Goal: Task Accomplishment & Management: Use online tool/utility

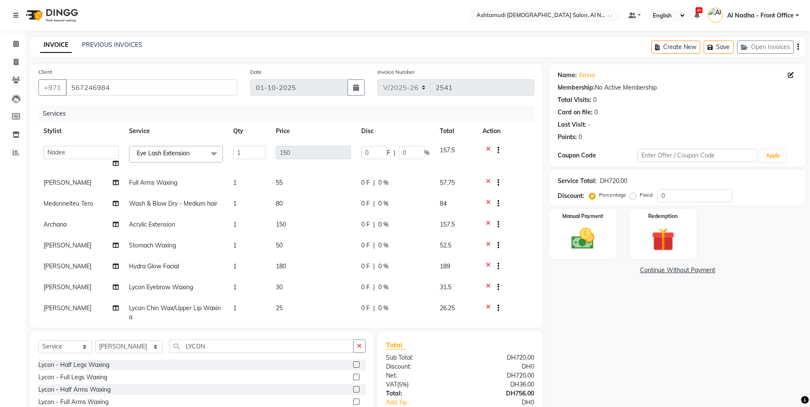
select select "7088"
select select "62799"
select select "service"
select select "71437"
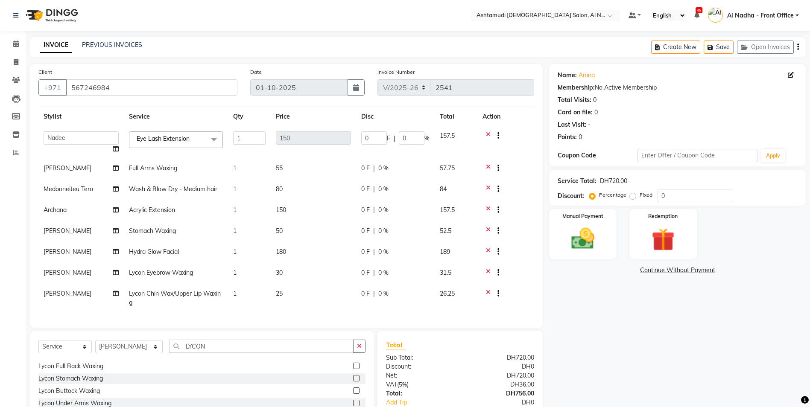
scroll to position [63, 0]
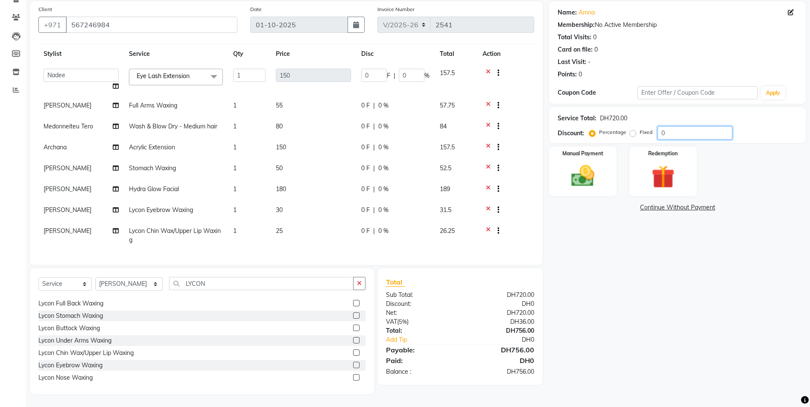
click at [688, 130] on input "0" at bounding box center [695, 132] width 75 height 13
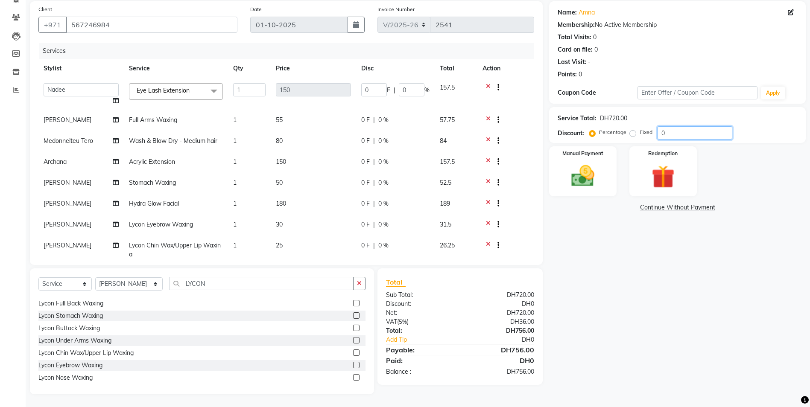
type input "3"
type input "2"
type input "02"
type input "37.5"
type input "25"
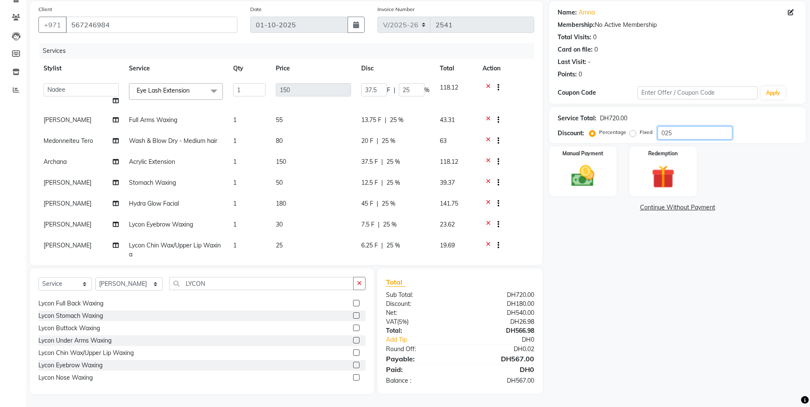
scroll to position [21, 0]
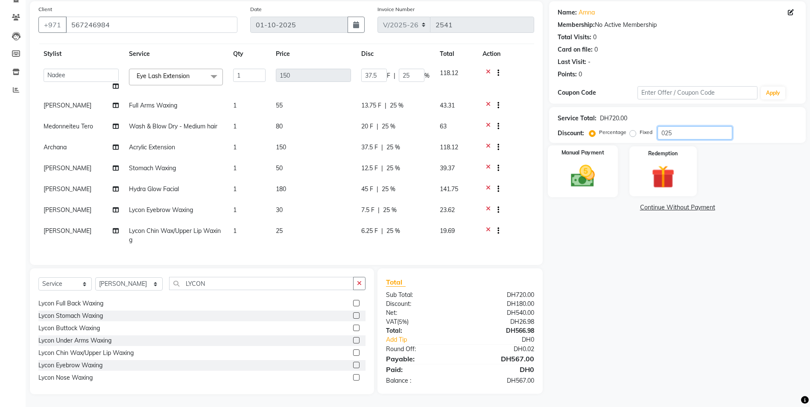
type input "025"
click at [590, 181] on img at bounding box center [582, 176] width 39 height 28
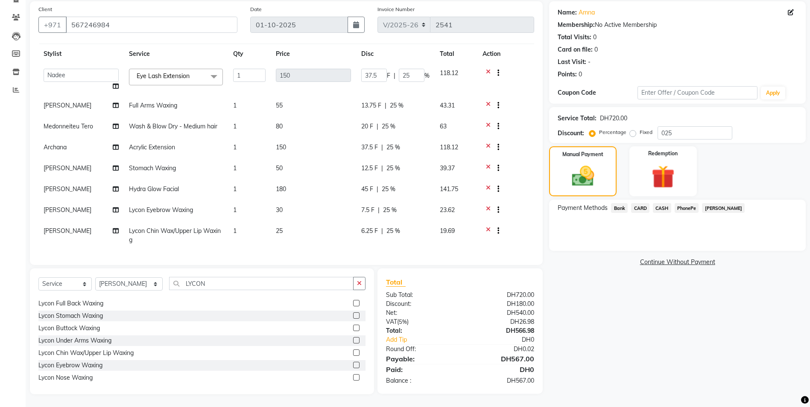
click at [642, 211] on span "CARD" at bounding box center [640, 208] width 18 height 10
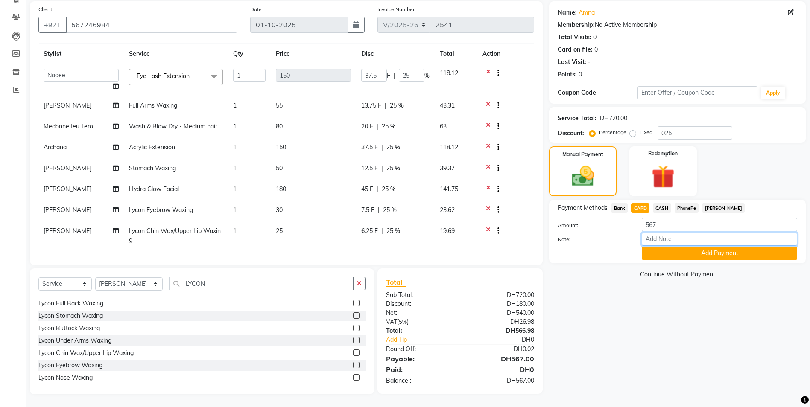
click at [664, 245] on input "Note:" at bounding box center [719, 239] width 155 height 13
type input "sreerenjini"
click at [682, 254] on button "Add Payment" at bounding box center [719, 253] width 155 height 13
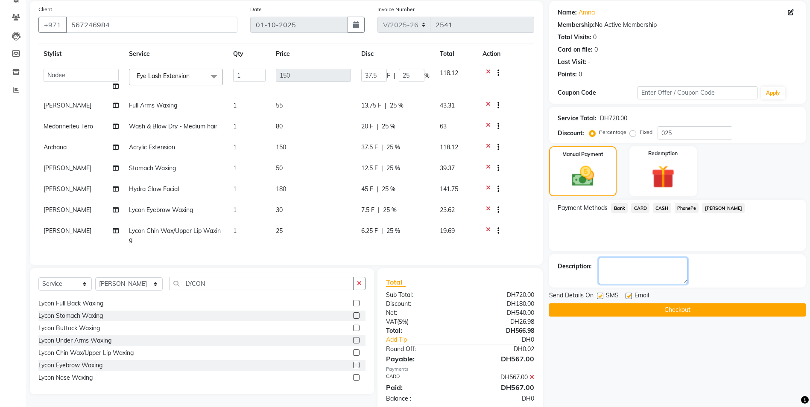
click at [652, 275] on textarea at bounding box center [643, 271] width 89 height 26
type textarea "8077"
click at [638, 309] on button "Checkout" at bounding box center [677, 310] width 257 height 13
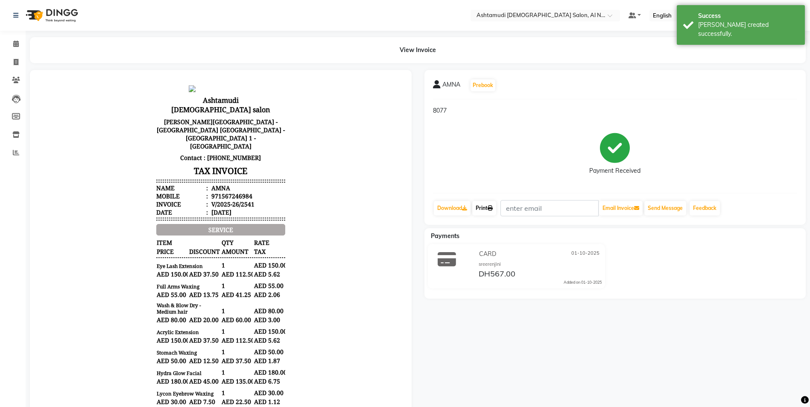
click at [489, 208] on link "Print" at bounding box center [484, 208] width 24 height 15
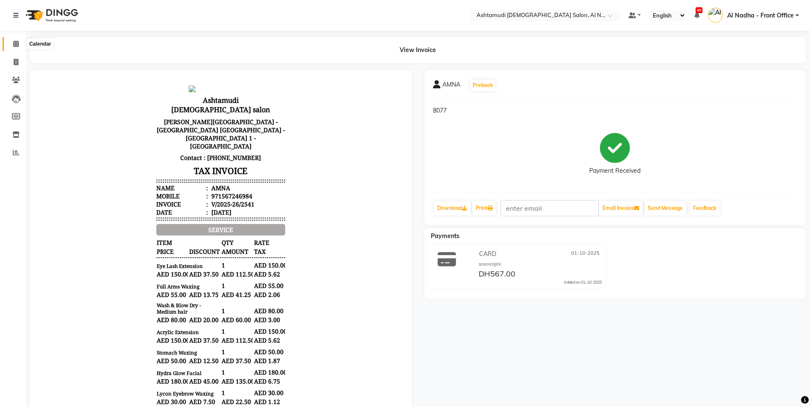
click at [18, 44] on icon at bounding box center [16, 44] width 6 height 6
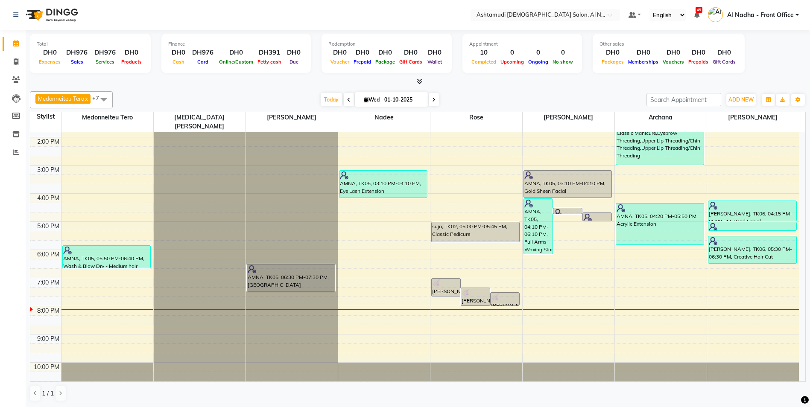
scroll to position [50, 0]
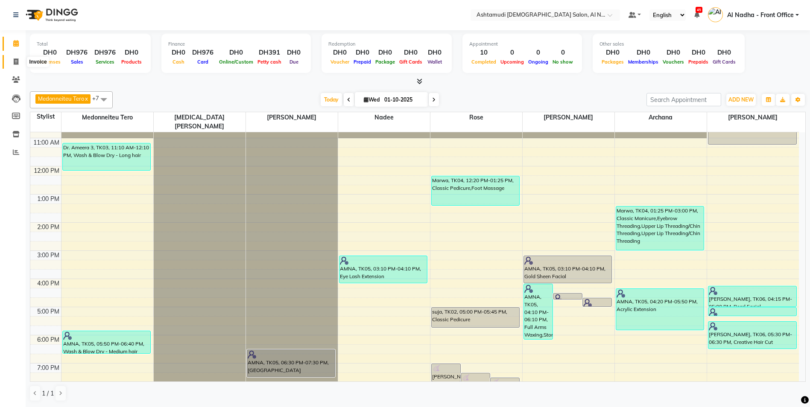
click at [19, 63] on span at bounding box center [16, 62] width 15 height 10
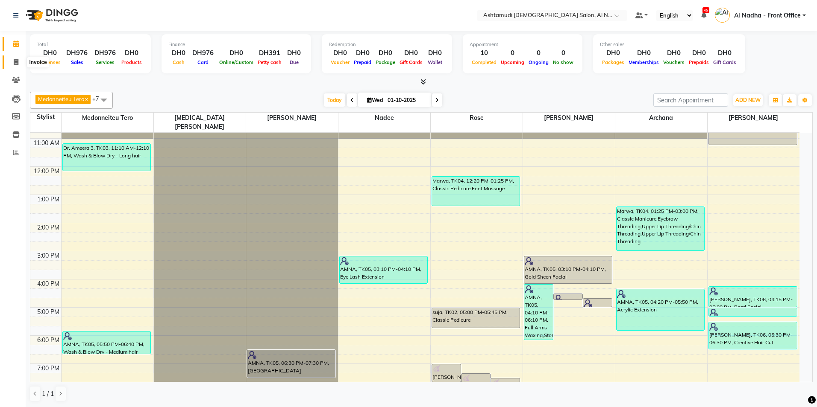
select select "service"
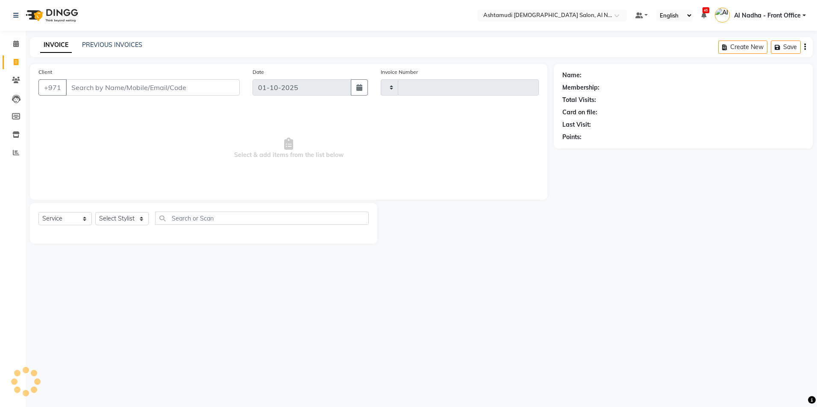
type input "2542"
select select "7088"
click at [108, 214] on select "Select Stylist" at bounding box center [121, 218] width 53 height 13
select select "59179"
click at [95, 212] on select "Select Stylist Al Nadha - Front Office Archana Medonneiteu Tero Mehwish Mubeen …" at bounding box center [128, 218] width 67 height 13
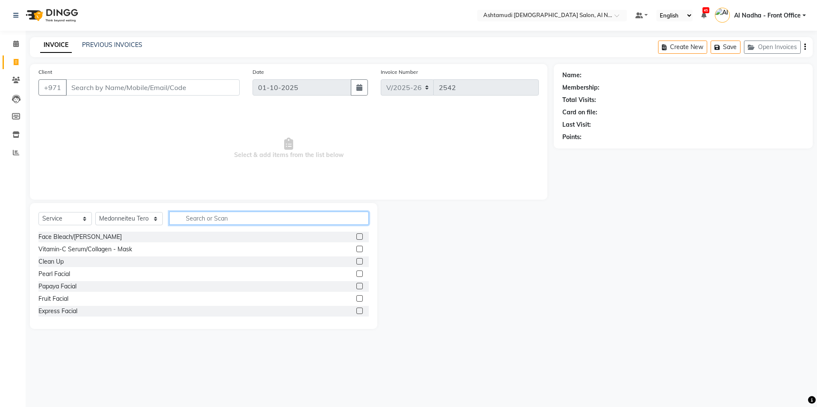
click at [198, 222] on input "text" at bounding box center [268, 218] width 199 height 13
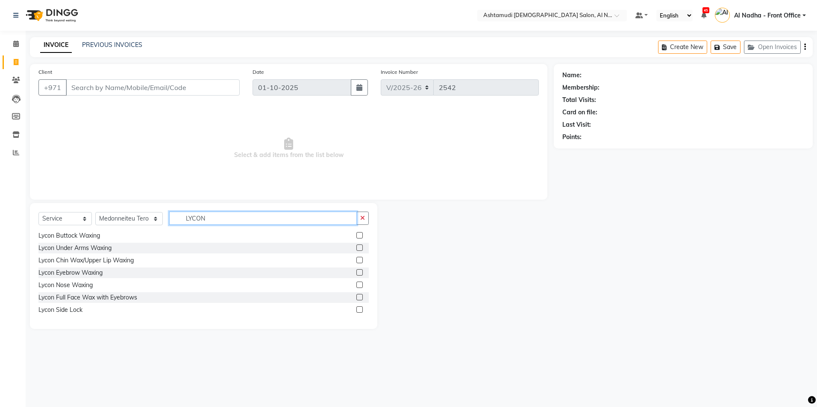
type input "LYCON"
click at [356, 273] on label at bounding box center [359, 272] width 6 height 6
click at [356, 273] on input "checkbox" at bounding box center [359, 273] width 6 height 6
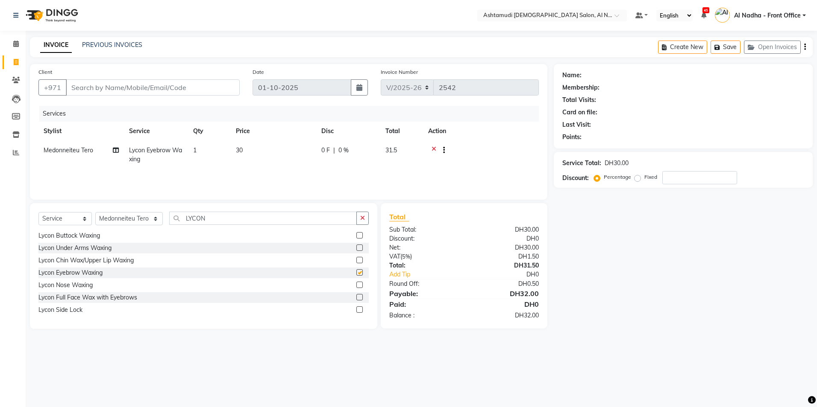
checkbox input "false"
click at [212, 221] on input "LYCON" at bounding box center [262, 218] width 187 height 13
type input "L"
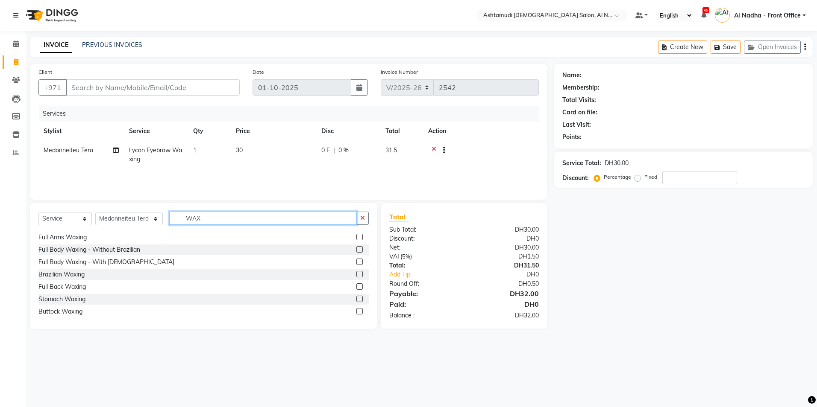
scroll to position [122, 0]
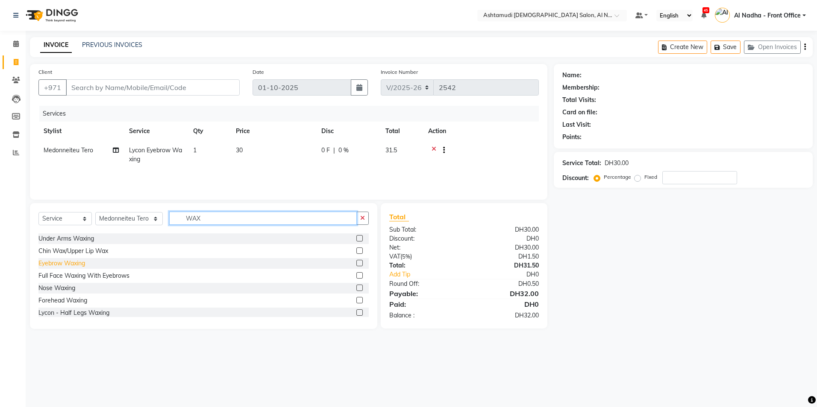
type input "WAX"
click at [76, 264] on div "Eyebrow Waxing" at bounding box center [61, 263] width 47 height 9
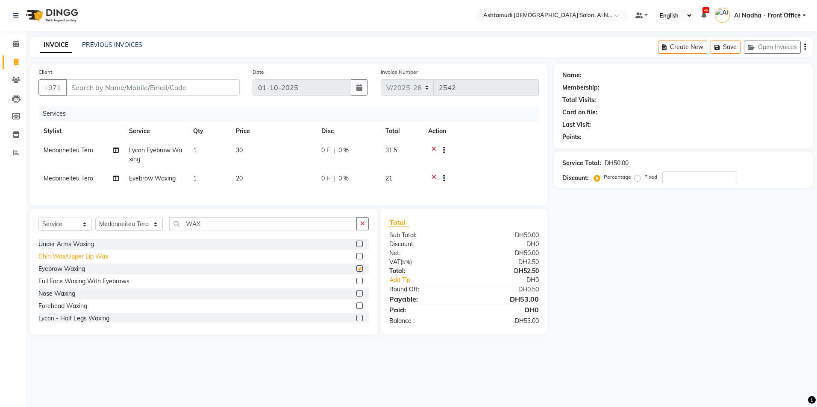
checkbox input "false"
click at [436, 149] on div at bounding box center [440, 151] width 9 height 11
click at [431, 148] on icon at bounding box center [433, 151] width 5 height 11
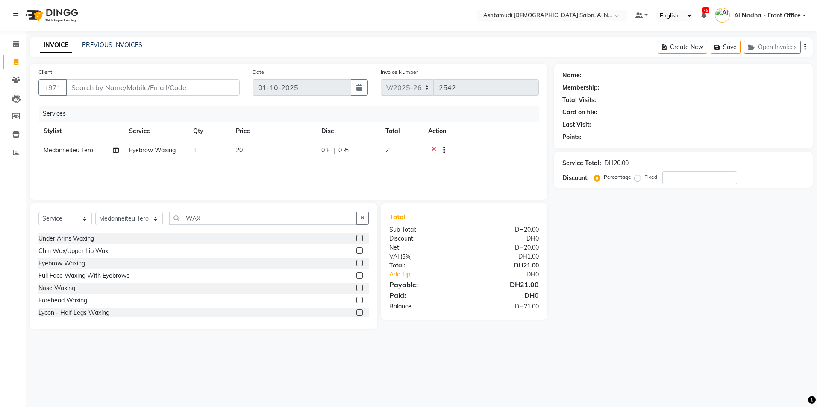
click at [432, 148] on icon at bounding box center [433, 151] width 5 height 11
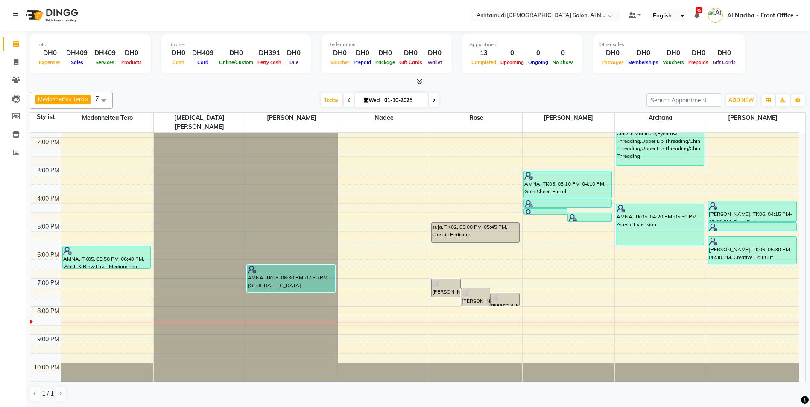
scroll to position [8, 0]
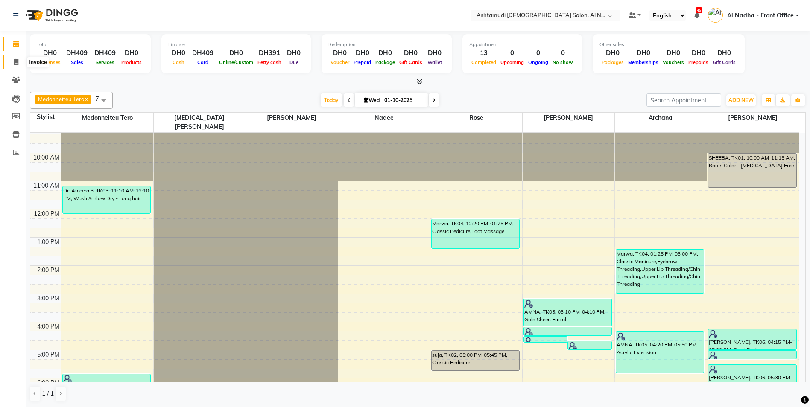
click at [17, 60] on icon at bounding box center [16, 62] width 5 height 6
select select "service"
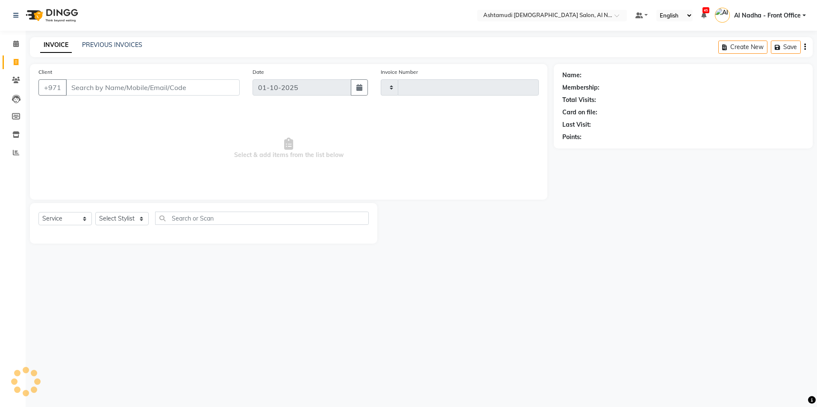
type input "2542"
select select "7088"
click at [107, 218] on select "Select Stylist" at bounding box center [121, 218] width 53 height 13
select select "71437"
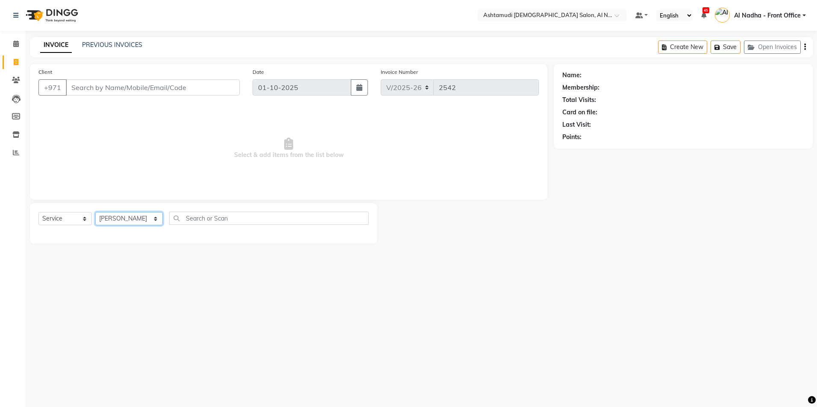
click at [95, 212] on select "Select Stylist Al Nadha - Front Office Archana Medonneiteu Tero Mehwish Mubeen …" at bounding box center [128, 218] width 67 height 13
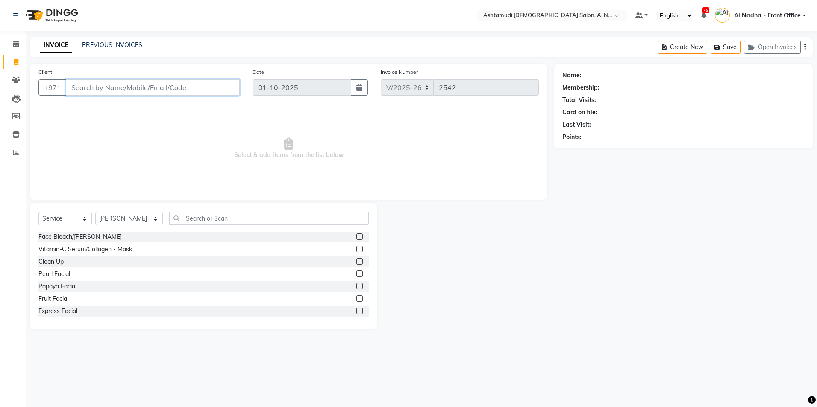
click at [118, 86] on input "Client" at bounding box center [153, 87] width 174 height 16
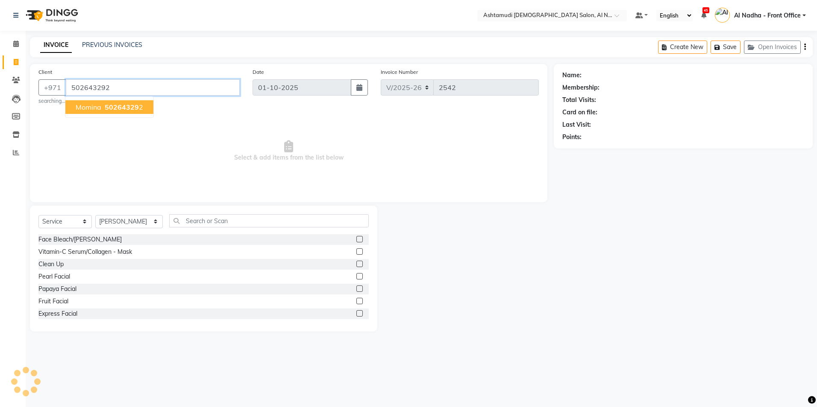
type input "502643292"
click at [105, 108] on span "50264329" at bounding box center [122, 107] width 34 height 9
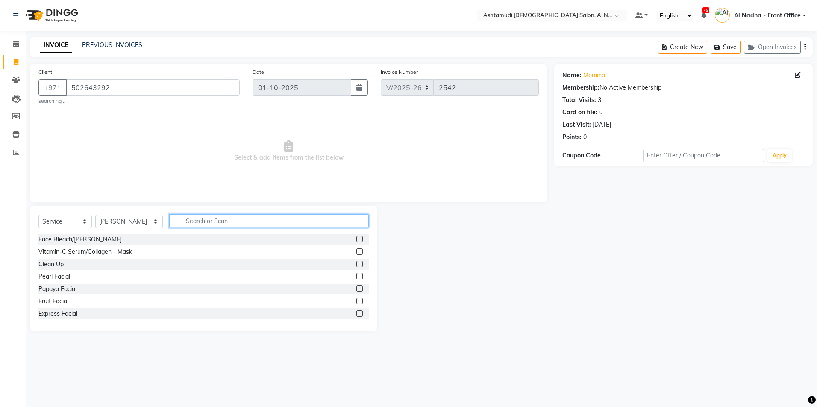
click at [182, 221] on input "text" at bounding box center [268, 220] width 199 height 13
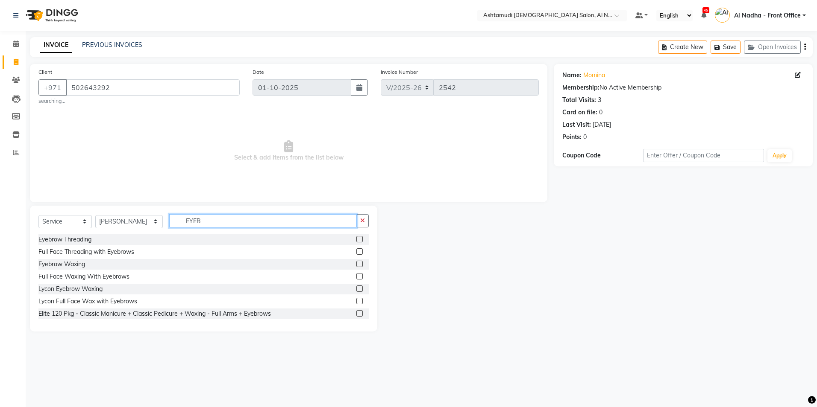
type input "EYEB"
drag, startPoint x: 352, startPoint y: 238, endPoint x: 356, endPoint y: 240, distance: 4.5
click at [356, 239] on label at bounding box center [359, 239] width 6 height 6
click at [356, 239] on input "checkbox" at bounding box center [359, 240] width 6 height 6
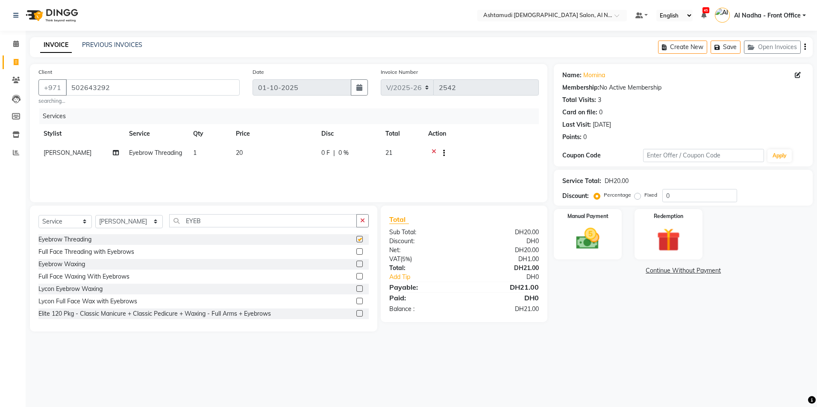
checkbox input "false"
click at [680, 193] on input "0" at bounding box center [699, 195] width 75 height 13
type input "025"
click at [595, 241] on img at bounding box center [588, 239] width 40 height 28
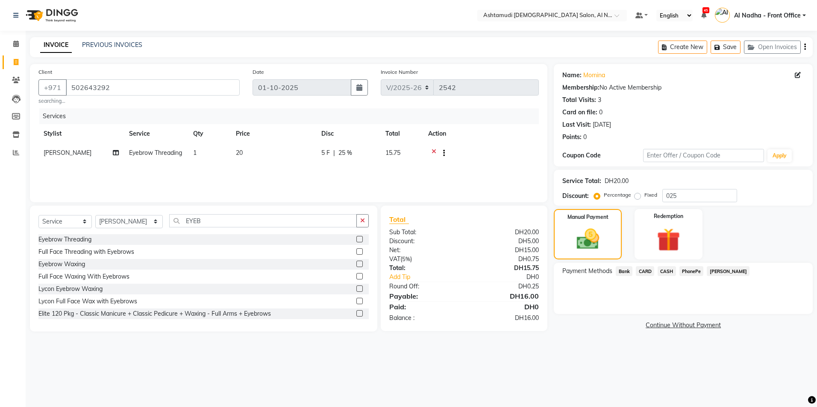
click at [644, 273] on span "CARD" at bounding box center [644, 271] width 18 height 10
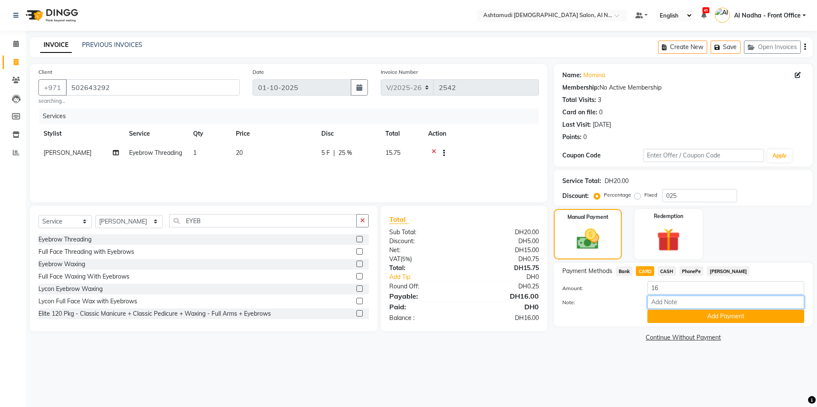
click at [666, 306] on input "Note:" at bounding box center [725, 302] width 157 height 13
type input "sreerenjini"
click at [690, 318] on button "Add Payment" at bounding box center [725, 316] width 157 height 13
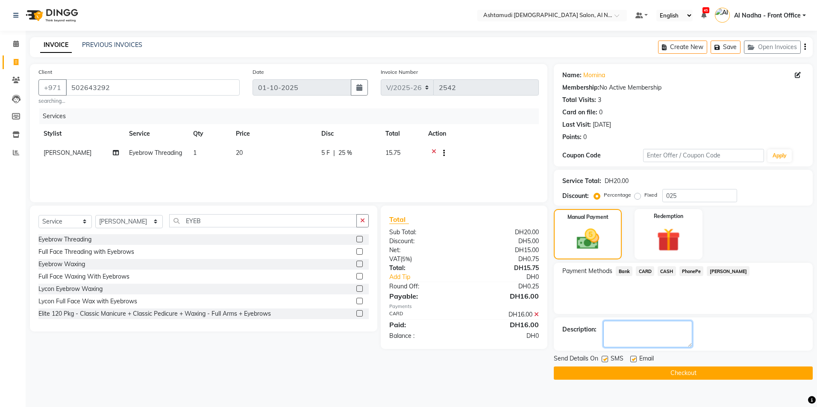
click at [678, 340] on textarea at bounding box center [647, 334] width 89 height 26
type textarea "3369"
click at [580, 376] on button "Checkout" at bounding box center [682, 373] width 259 height 13
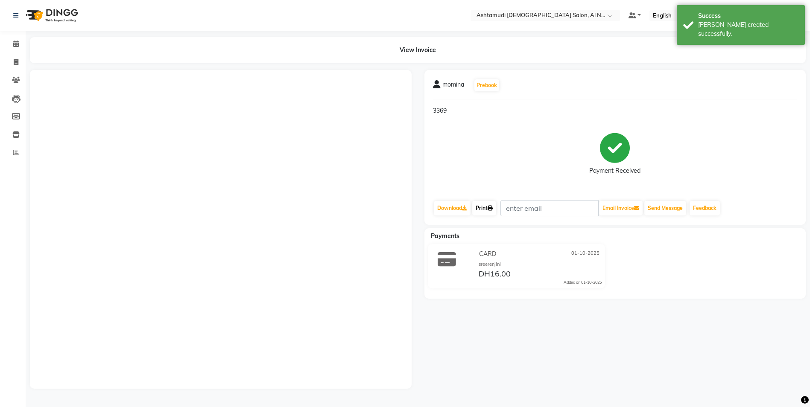
click at [495, 205] on link "Print" at bounding box center [484, 208] width 24 height 15
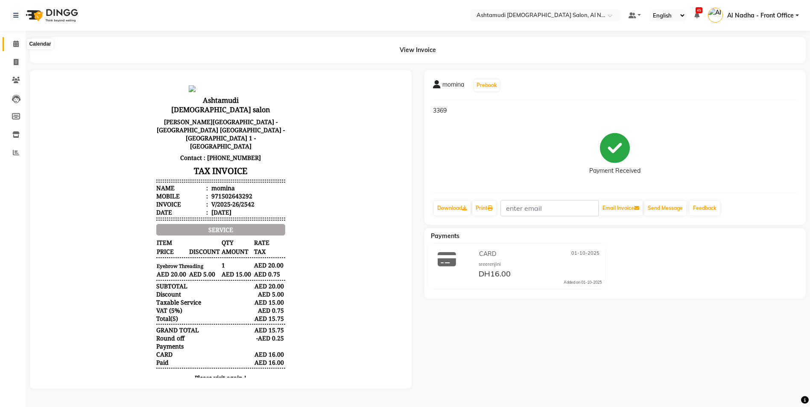
click at [16, 43] on icon at bounding box center [16, 44] width 6 height 6
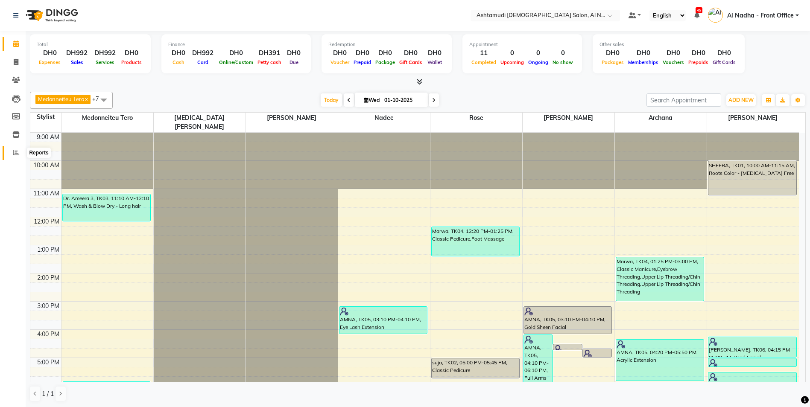
click at [18, 150] on icon at bounding box center [16, 152] width 6 height 6
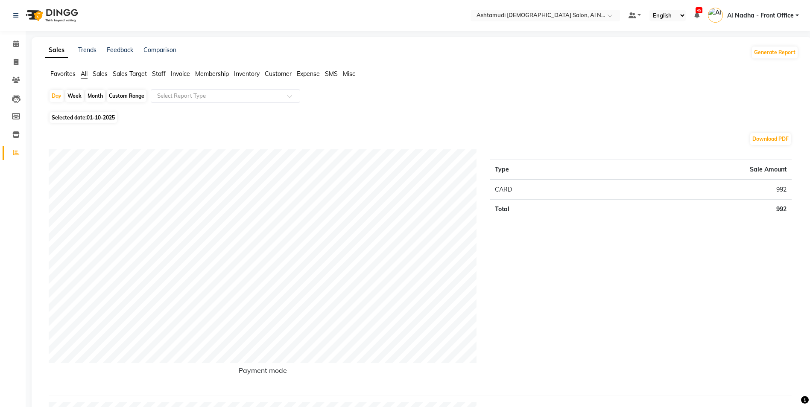
click at [157, 74] on span "Staff" at bounding box center [159, 74] width 14 height 8
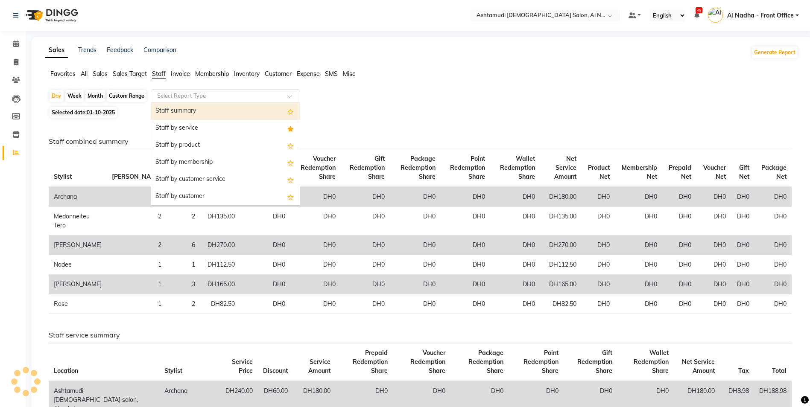
click at [171, 97] on input "text" at bounding box center [216, 96] width 123 height 9
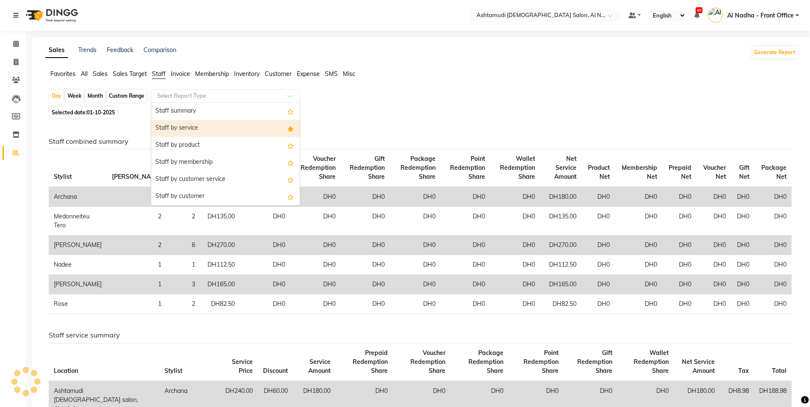
click at [184, 129] on div "Staff by service" at bounding box center [225, 128] width 149 height 17
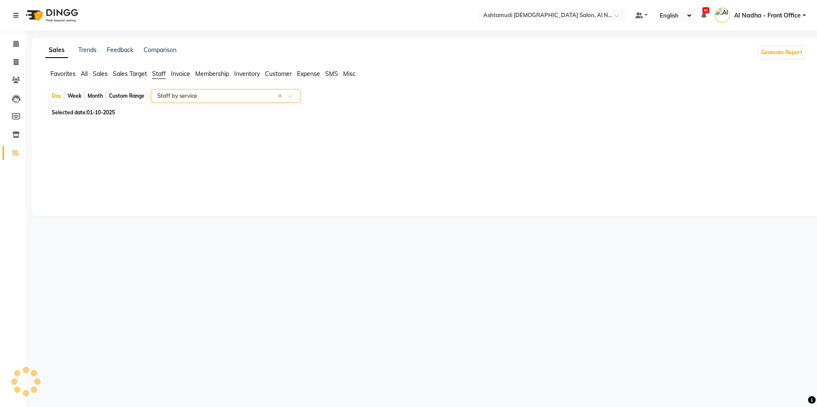
select select "full_report"
select select "csv"
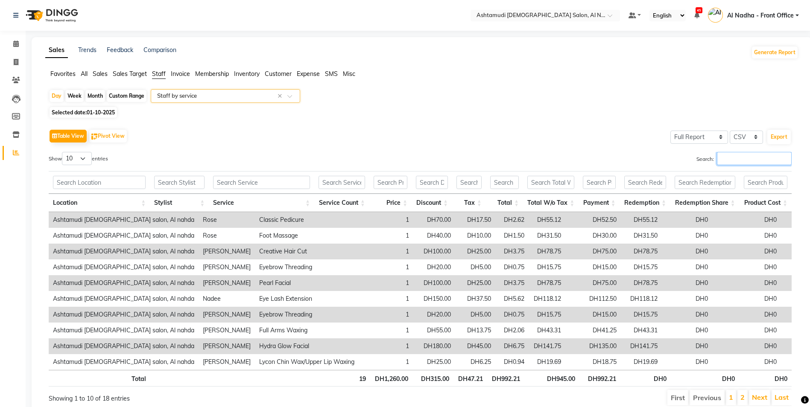
click at [723, 158] on input "Search:" at bounding box center [754, 158] width 75 height 13
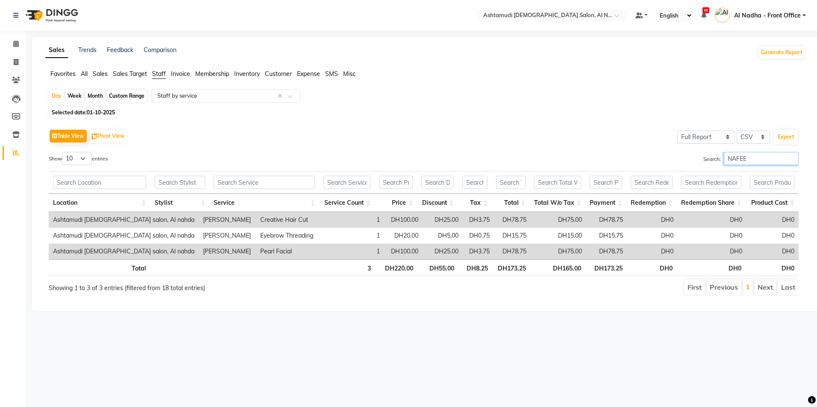
type input "NAFEE"
click at [15, 137] on icon at bounding box center [15, 135] width 7 height 6
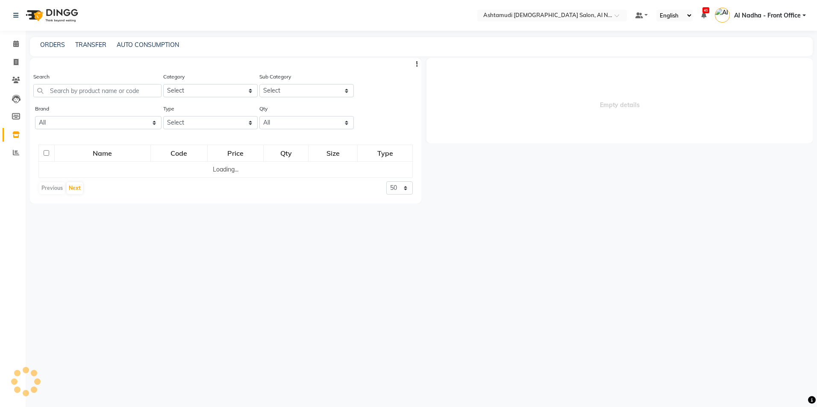
select select
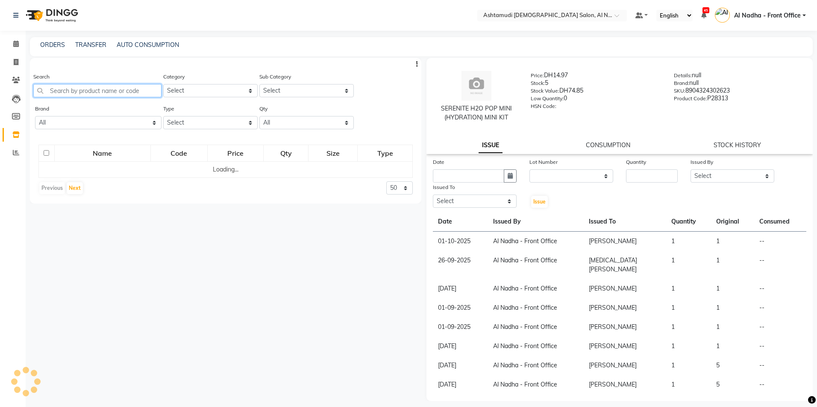
click at [76, 85] on input "text" at bounding box center [97, 90] width 128 height 13
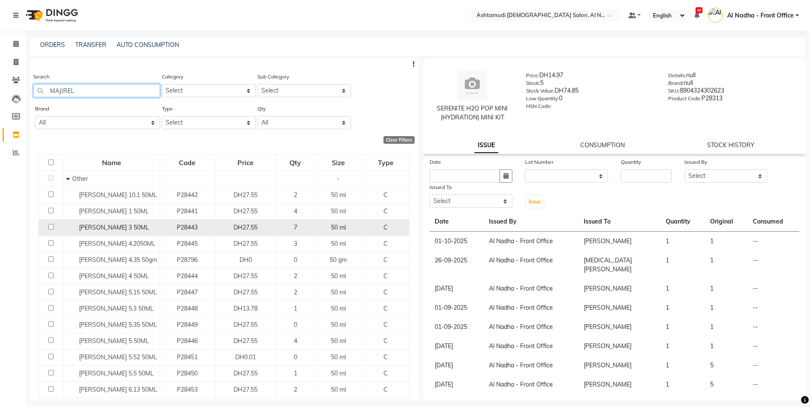
type input "MAJIREL"
click at [47, 227] on td at bounding box center [51, 228] width 25 height 16
click at [50, 226] on input "checkbox" at bounding box center [51, 227] width 6 height 6
checkbox input "true"
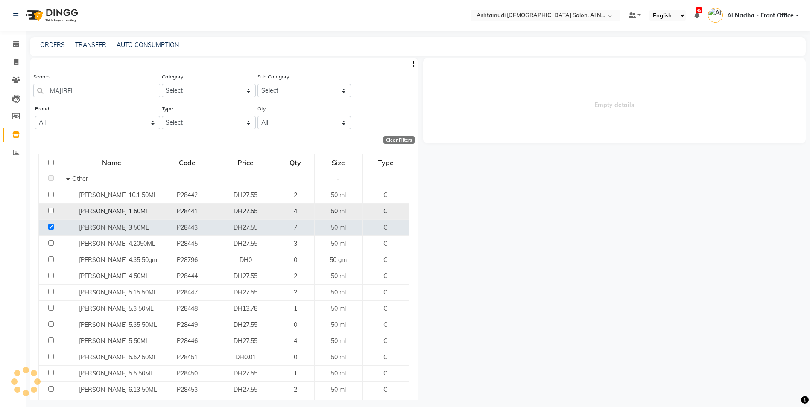
select select
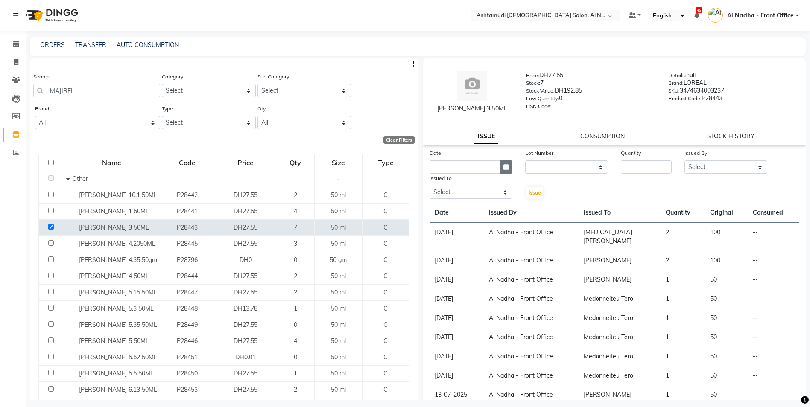
click at [505, 167] on icon "button" at bounding box center [505, 167] width 5 height 6
select select "10"
select select "2025"
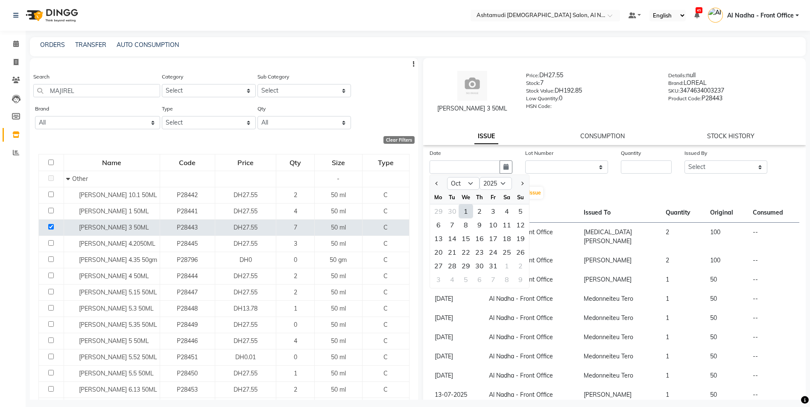
click at [467, 211] on div "1" at bounding box center [466, 212] width 14 height 14
type input "01-10-2025"
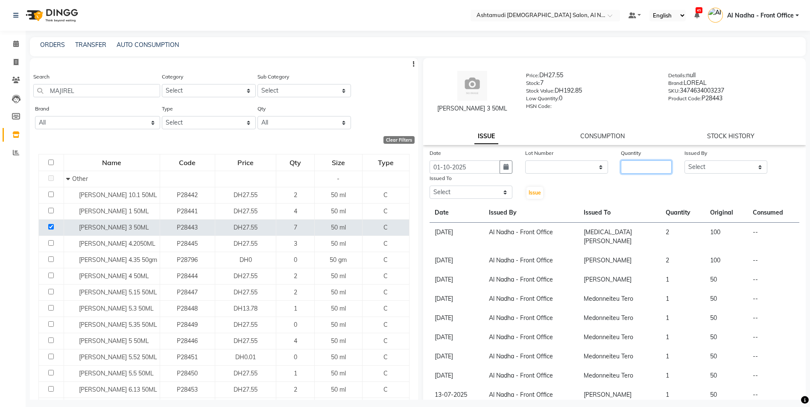
click at [627, 166] on input "number" at bounding box center [646, 167] width 51 height 13
click at [628, 166] on input "number" at bounding box center [646, 167] width 51 height 13
type input "1"
click at [702, 160] on div "Issued By" at bounding box center [726, 155] width 83 height 12
click at [714, 164] on select "Select Al Nadha - Front Office Archana Medonneiteu Tero Mehwish Mubeen Minu Kha…" at bounding box center [726, 167] width 83 height 13
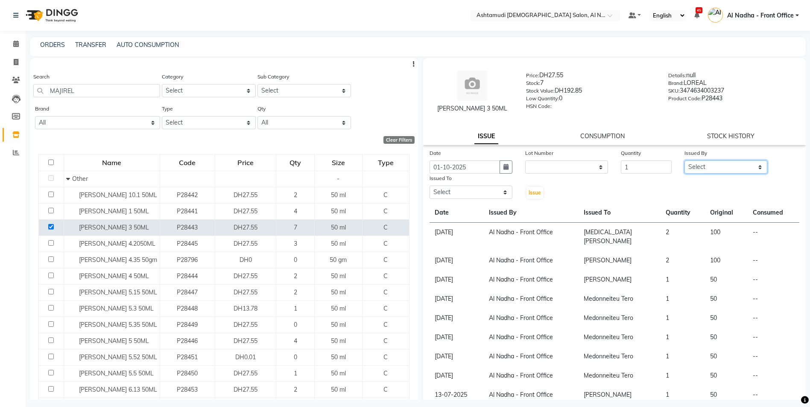
select select "59177"
click at [685, 161] on select "Select Al Nadha - Front Office Archana Medonneiteu Tero Mehwish Mubeen Minu Kha…" at bounding box center [726, 167] width 83 height 13
click at [466, 194] on select "Select Al Nadha - Front Office Archana Medonneiteu Tero Mehwish Mubeen Minu Kha…" at bounding box center [471, 192] width 83 height 13
select select "59179"
click at [430, 186] on select "Select Al Nadha - Front Office Archana Medonneiteu Tero Mehwish Mubeen Minu Kha…" at bounding box center [471, 192] width 83 height 13
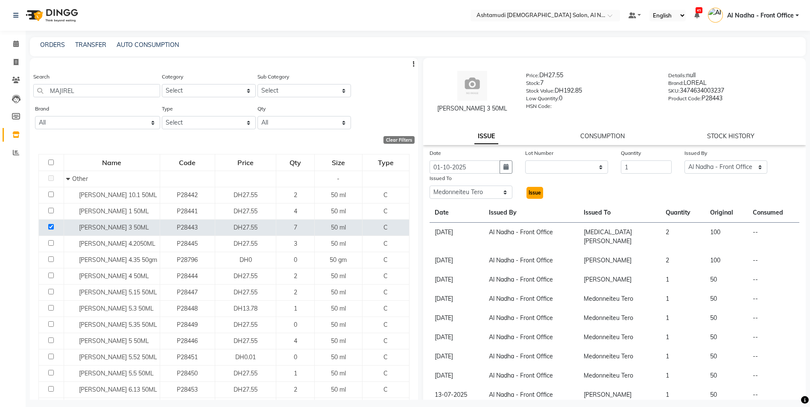
click at [536, 187] on button "Issue" at bounding box center [535, 193] width 17 height 12
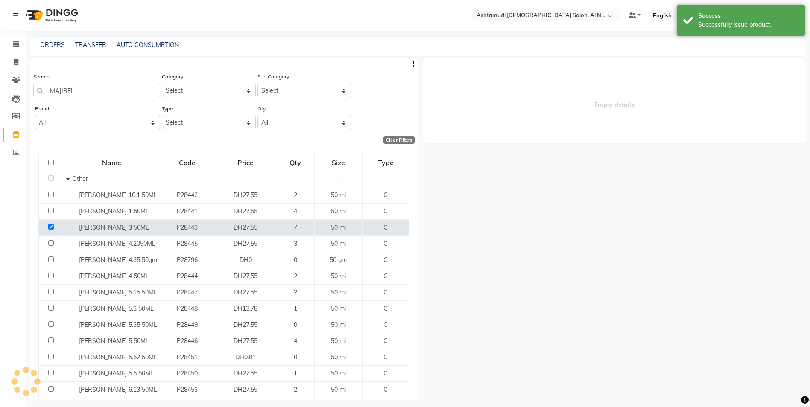
select select
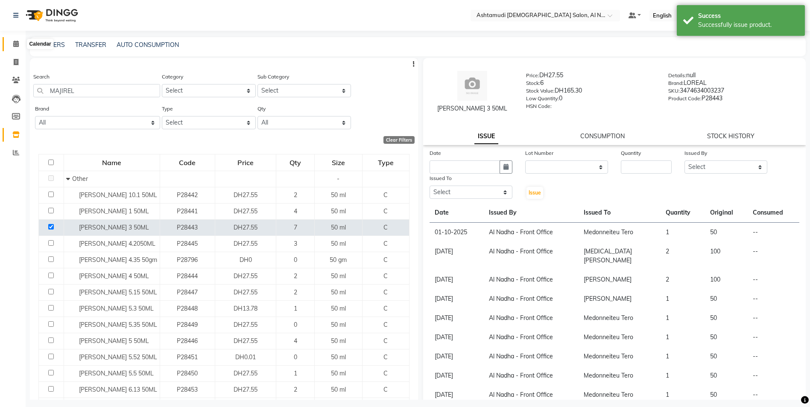
click at [17, 44] on icon at bounding box center [16, 44] width 6 height 6
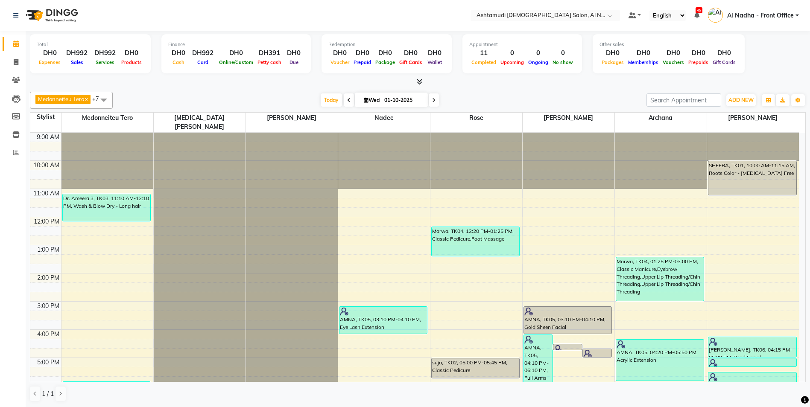
scroll to position [0, 0]
click at [16, 62] on icon at bounding box center [16, 62] width 5 height 6
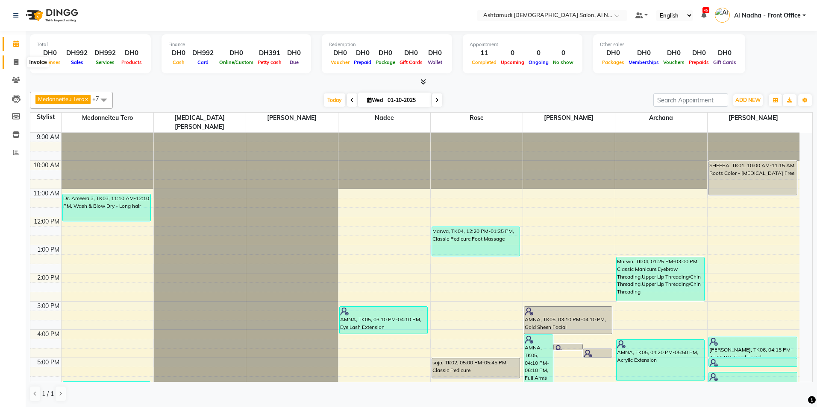
select select "service"
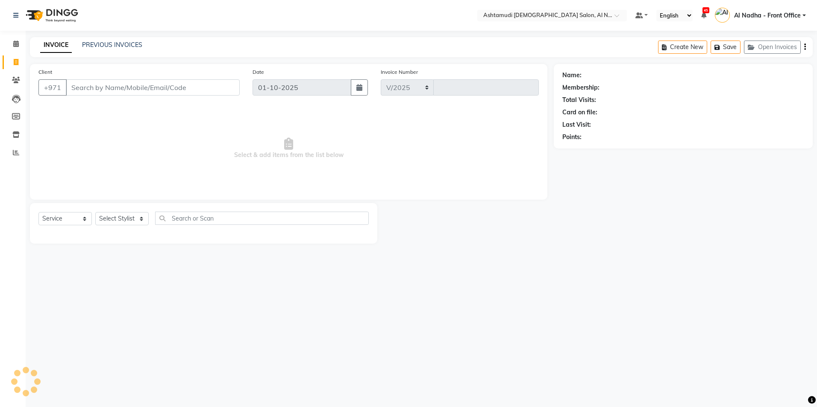
select select "7088"
type input "2543"
drag, startPoint x: 73, startPoint y: 220, endPoint x: 75, endPoint y: 225, distance: 5.6
click at [73, 220] on select "Select Service Product Membership Package Voucher Prepaid Gift Card" at bounding box center [64, 218] width 53 height 13
select select "package"
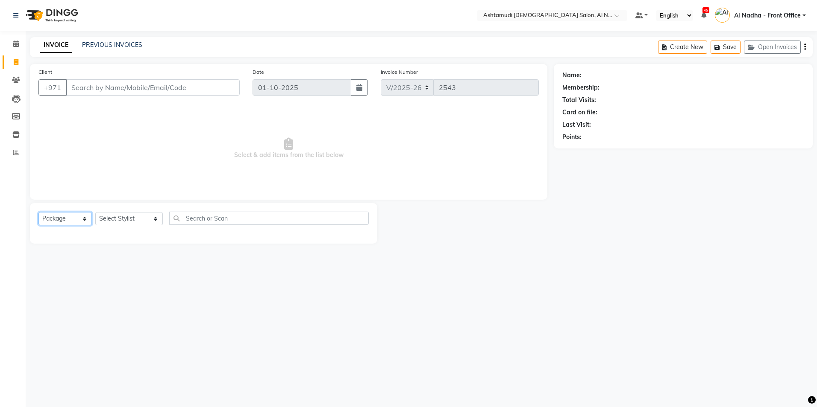
click at [38, 212] on select "Select Service Product Membership Package Voucher Prepaid Gift Card" at bounding box center [64, 218] width 53 height 13
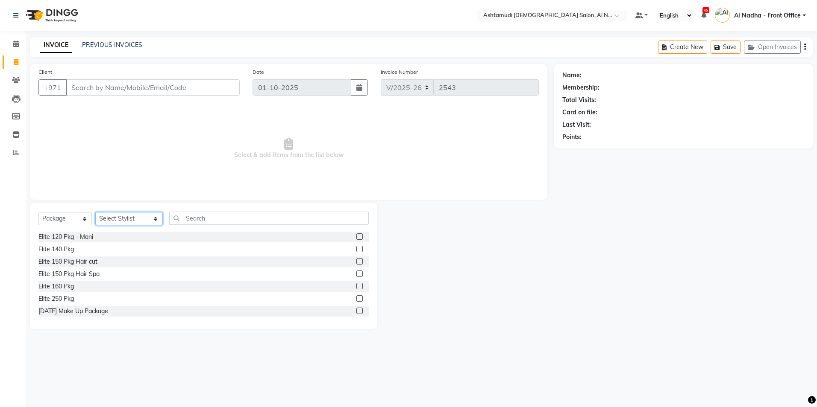
click at [118, 222] on select "Select Stylist Al Nadha - Front Office Archana Medonneiteu Tero Mehwish Mubeen …" at bounding box center [128, 218] width 67 height 13
select select "59177"
click at [95, 212] on select "Select Stylist Al Nadha - Front Office Archana Medonneiteu Tero Mehwish Mubeen …" at bounding box center [128, 218] width 67 height 13
click at [199, 218] on input "text" at bounding box center [268, 218] width 199 height 13
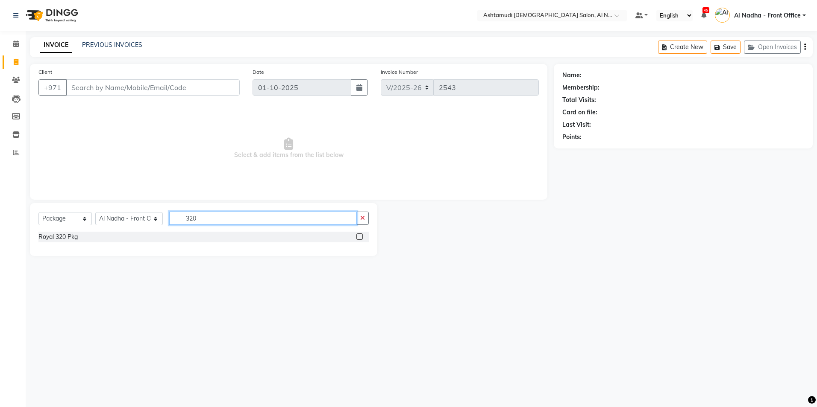
type input "320"
click at [357, 237] on label at bounding box center [359, 237] width 6 height 6
click at [357, 237] on input "checkbox" at bounding box center [359, 237] width 6 height 6
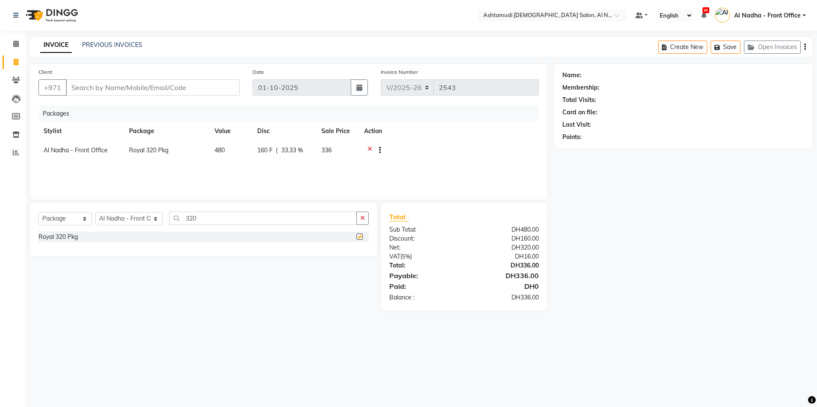
checkbox input "false"
drag, startPoint x: 64, startPoint y: 218, endPoint x: 70, endPoint y: 225, distance: 8.8
click at [65, 218] on select "Select Service Product Membership Package Voucher Prepaid Gift Card" at bounding box center [64, 218] width 53 height 13
select select "service"
click at [38, 212] on select "Select Service Product Membership Package Voucher Prepaid Gift Card" at bounding box center [64, 218] width 53 height 13
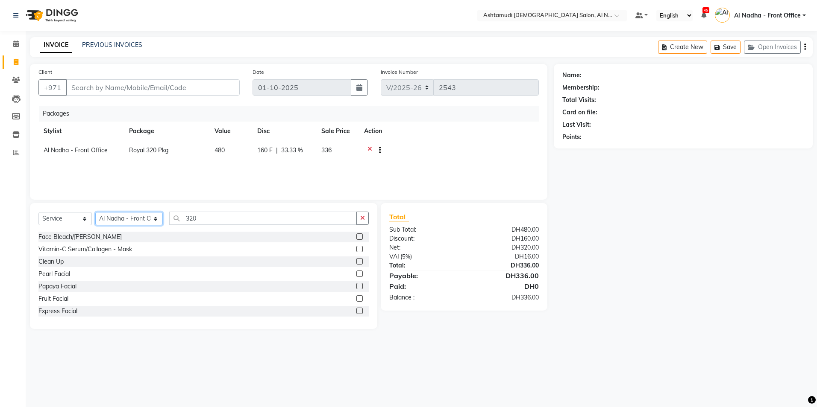
drag, startPoint x: 127, startPoint y: 218, endPoint x: 127, endPoint y: 225, distance: 6.4
click at [127, 218] on select "Select Stylist Al Nadha - Front Office Archana Medonneiteu Tero Mehwish Mubeen …" at bounding box center [128, 218] width 67 height 13
select select "59179"
click at [95, 212] on select "Select Stylist Al Nadha - Front Office Archana Medonneiteu Tero Mehwish Mubeen …" at bounding box center [128, 218] width 67 height 13
click at [200, 220] on input "320" at bounding box center [262, 218] width 187 height 13
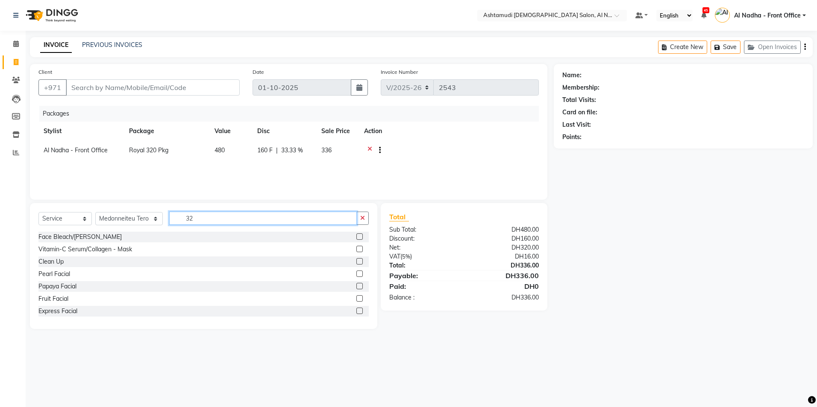
type input "3"
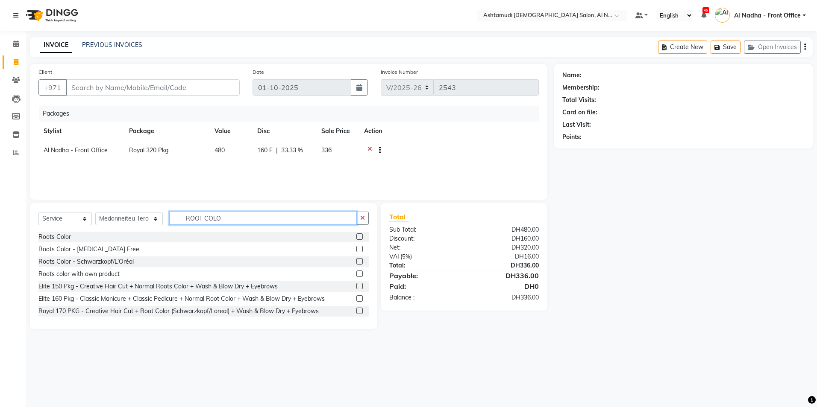
type input "ROOT COLO"
click at [356, 248] on label at bounding box center [359, 249] width 6 height 6
click at [356, 248] on input "checkbox" at bounding box center [359, 250] width 6 height 6
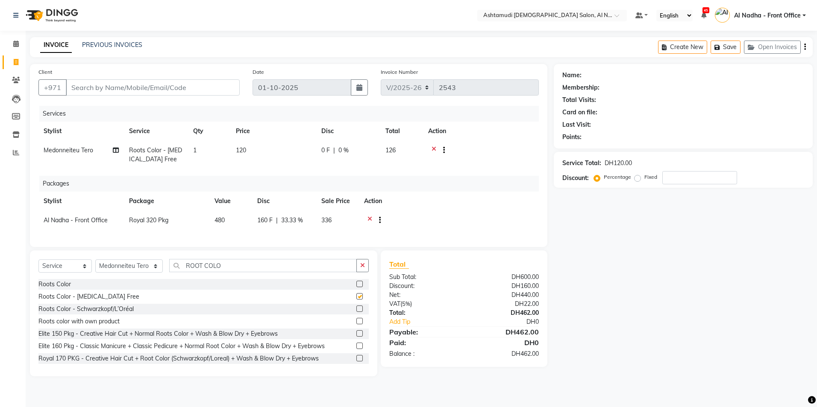
checkbox input "false"
click at [117, 89] on input "Client" at bounding box center [153, 87] width 174 height 16
type input "5"
type input "0"
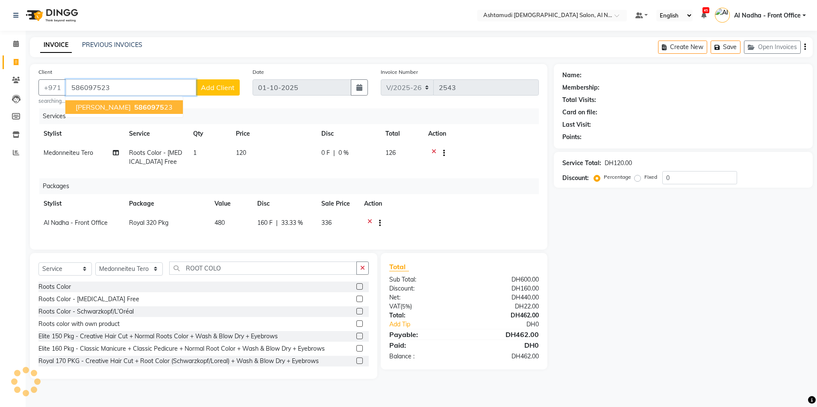
type input "586097523"
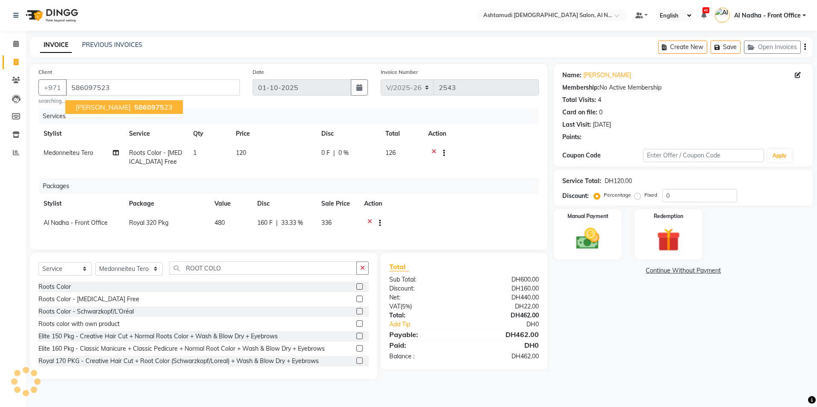
click at [134, 108] on span "5860975" at bounding box center [149, 107] width 30 height 9
click at [339, 153] on span "0 %" at bounding box center [343, 153] width 10 height 9
select select "59179"
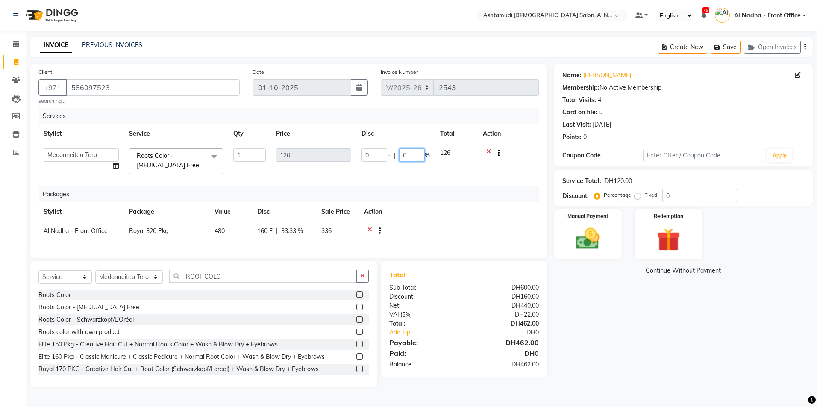
click at [410, 153] on input "0" at bounding box center [412, 155] width 26 height 13
type input "020"
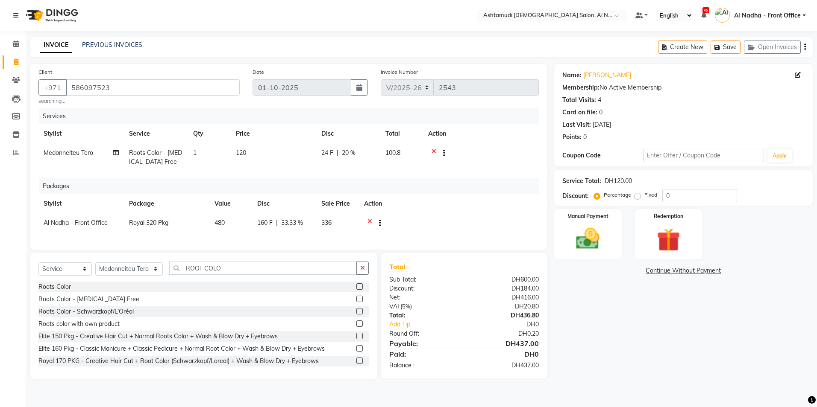
click at [626, 345] on div "Name: Aslin Membership: No Active Membership Total Visits: 4 Card on file: 0 La…" at bounding box center [685, 221] width 265 height 315
click at [349, 152] on span "20 %" at bounding box center [349, 153] width 14 height 9
select select "59179"
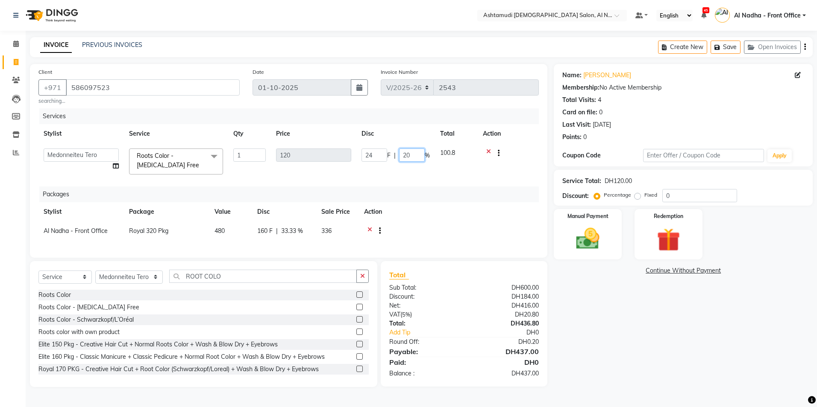
click at [410, 154] on input "20" at bounding box center [412, 155] width 26 height 13
type input "25"
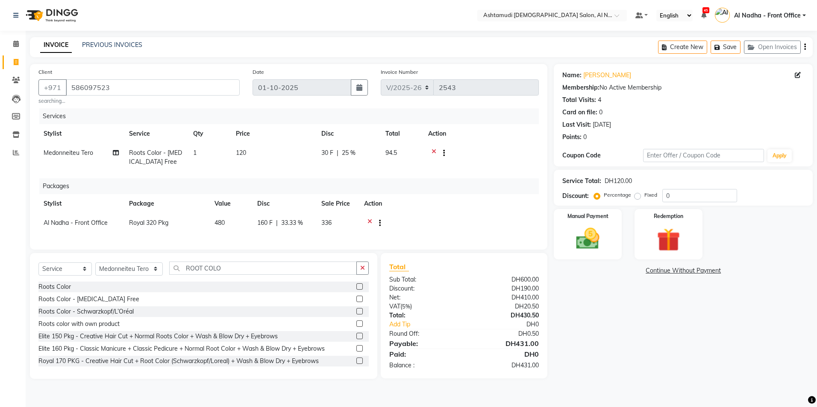
click at [607, 338] on div "Name: Aslin Membership: No Active Membership Total Visits: 4 Card on file: 0 La…" at bounding box center [685, 221] width 265 height 315
click at [348, 152] on span "25 %" at bounding box center [349, 153] width 14 height 9
select select "59179"
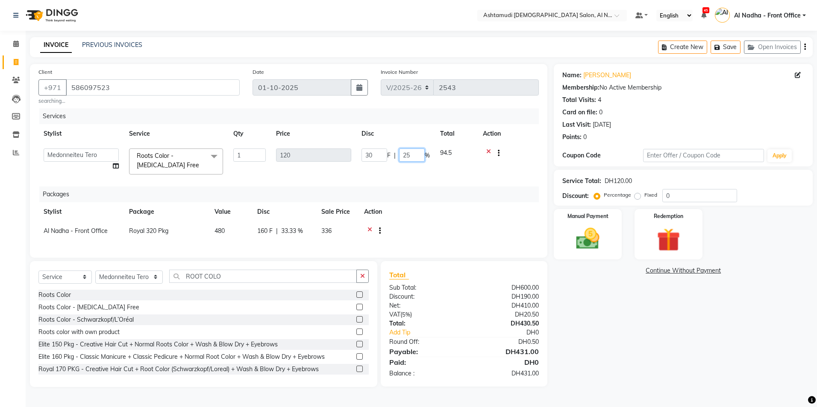
click at [421, 157] on input "25" at bounding box center [412, 155] width 26 height 13
type input "20"
click at [644, 313] on div "Name: Aslin Membership: No Active Membership Total Visits: 4 Card on file: 0 La…" at bounding box center [685, 225] width 265 height 323
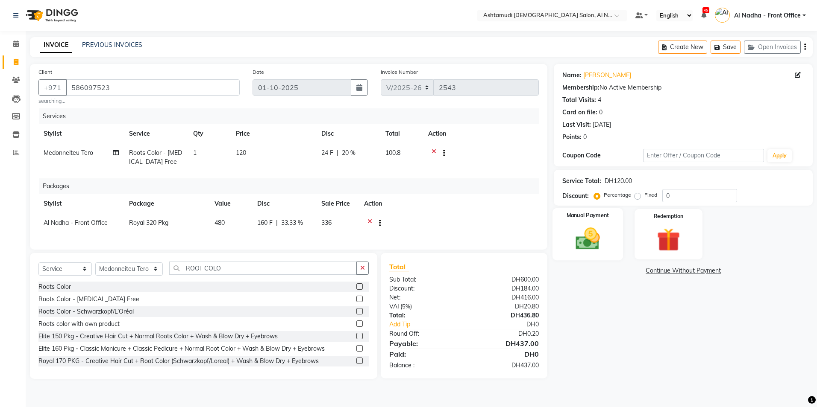
click at [589, 244] on img at bounding box center [588, 239] width 40 height 28
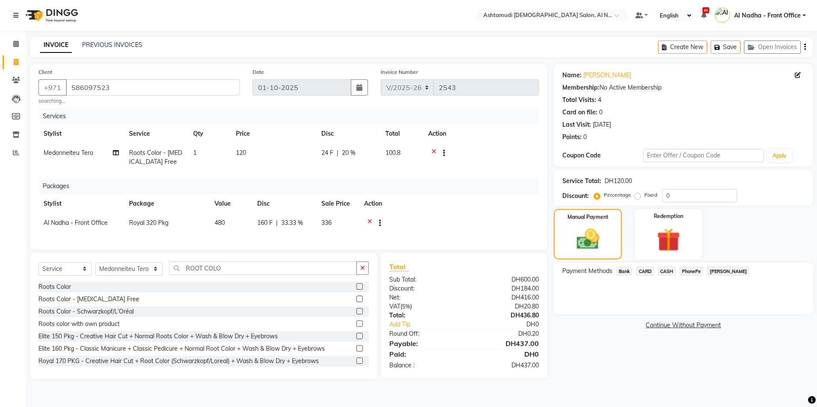
click at [642, 272] on span "CARD" at bounding box center [644, 271] width 18 height 10
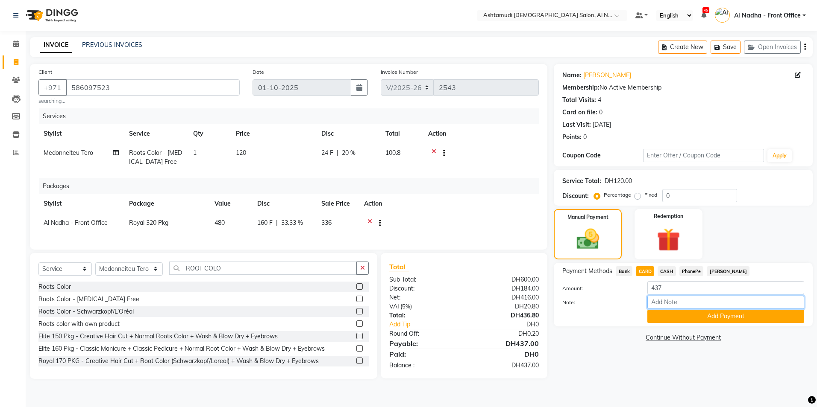
click at [675, 304] on input "Note:" at bounding box center [725, 302] width 157 height 13
type input "sreerenjini"
click at [678, 316] on button "Add Payment" at bounding box center [725, 316] width 157 height 13
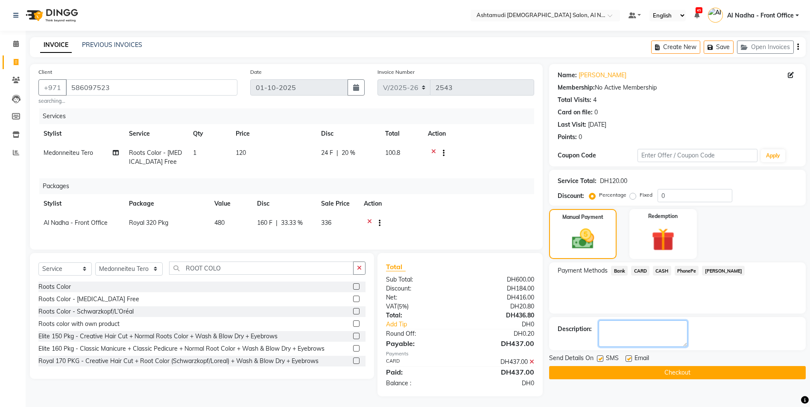
click at [671, 335] on textarea at bounding box center [643, 334] width 89 height 26
type textarea "5185"
click at [614, 375] on button "Checkout" at bounding box center [677, 372] width 257 height 13
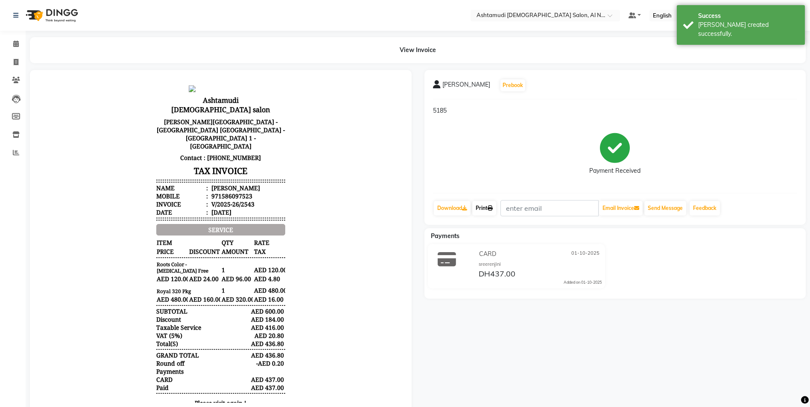
click at [479, 207] on link "Print" at bounding box center [484, 208] width 24 height 15
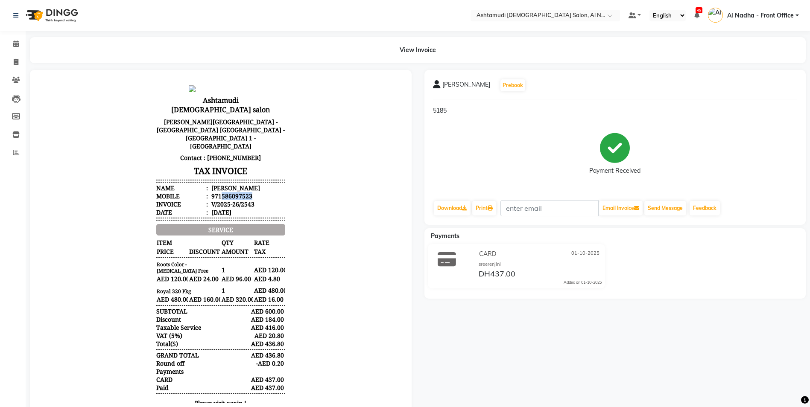
drag, startPoint x: 214, startPoint y: 170, endPoint x: 244, endPoint y: 171, distance: 30.4
click at [244, 192] on div "971586097523" at bounding box center [231, 196] width 43 height 8
drag, startPoint x: 244, startPoint y: 171, endPoint x: 240, endPoint y: 173, distance: 4.8
copy div "586097523"
click at [17, 61] on icon at bounding box center [16, 62] width 5 height 6
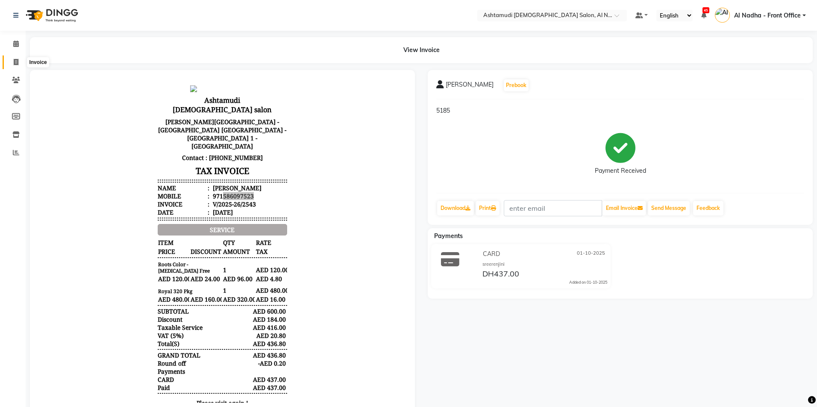
select select "service"
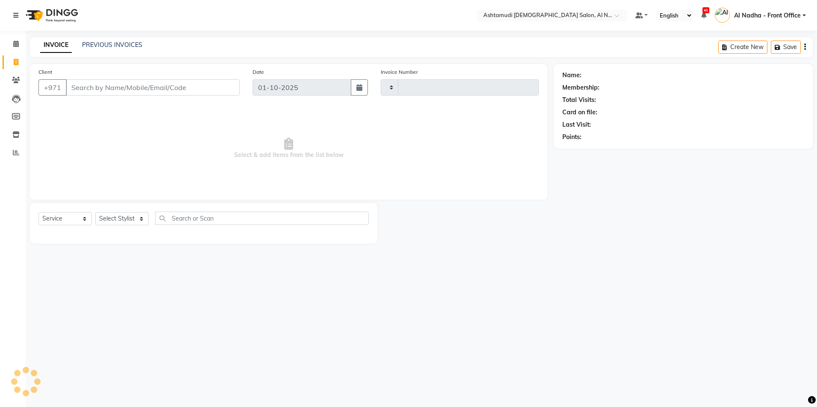
type input "2544"
select select "7088"
type input "586097523"
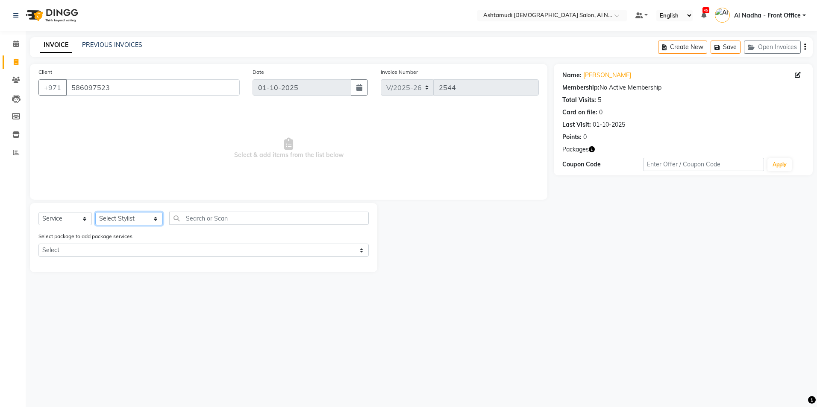
click at [127, 217] on select "Select Stylist Al Nadha - Front Office Archana Medonneiteu Tero Mehwish Mubeen …" at bounding box center [128, 218] width 67 height 13
select select "59179"
click at [95, 212] on select "Select Stylist Al Nadha - Front Office Archana Medonneiteu Tero Mehwish Mubeen …" at bounding box center [128, 218] width 67 height 13
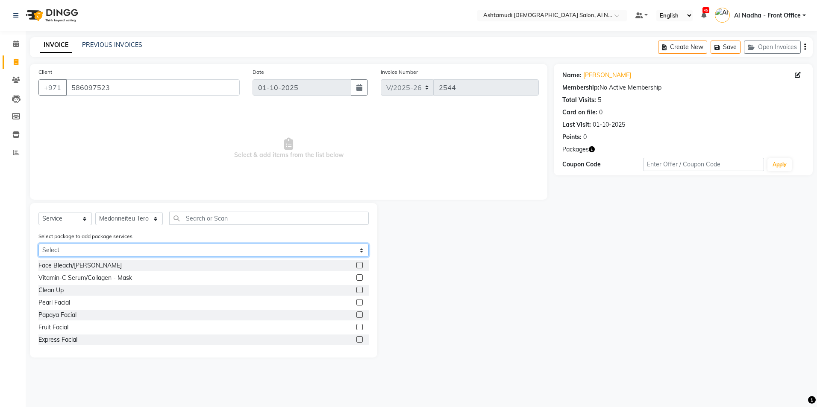
drag, startPoint x: 148, startPoint y: 253, endPoint x: 148, endPoint y: 258, distance: 4.7
click at [148, 253] on select "Select Royal 320 Pkg" at bounding box center [203, 250] width 330 height 13
select select "1: Object"
click at [38, 244] on select "Select Royal 320 Pkg" at bounding box center [203, 250] width 330 height 13
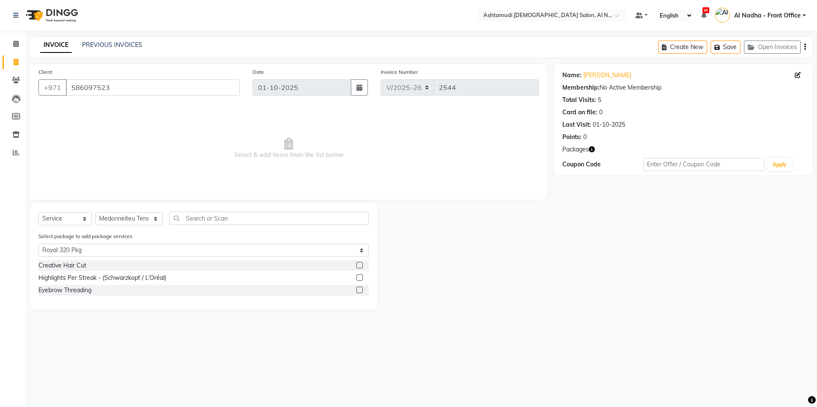
click at [361, 263] on label at bounding box center [359, 265] width 6 height 6
click at [361, 263] on input "checkbox" at bounding box center [359, 266] width 6 height 6
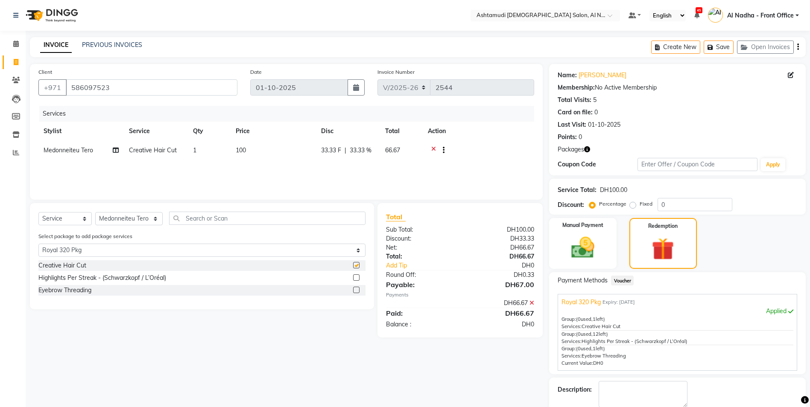
checkbox input "false"
click at [358, 279] on label at bounding box center [356, 278] width 6 height 6
click at [358, 279] on input "checkbox" at bounding box center [356, 278] width 6 height 6
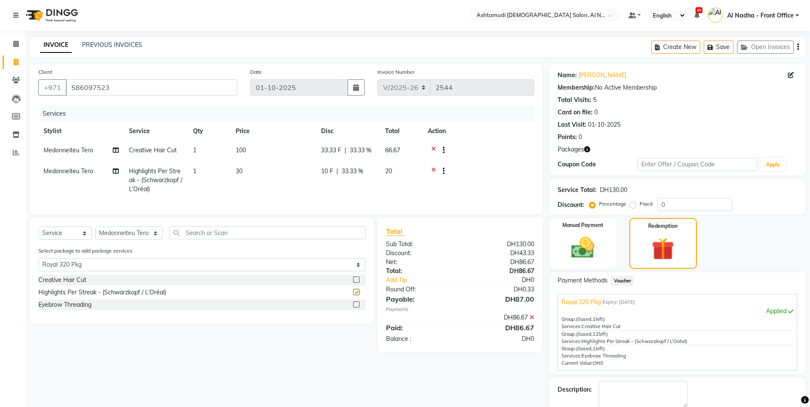
checkbox input "false"
click at [354, 308] on label at bounding box center [356, 304] width 6 height 6
click at [354, 308] on input "checkbox" at bounding box center [356, 305] width 6 height 6
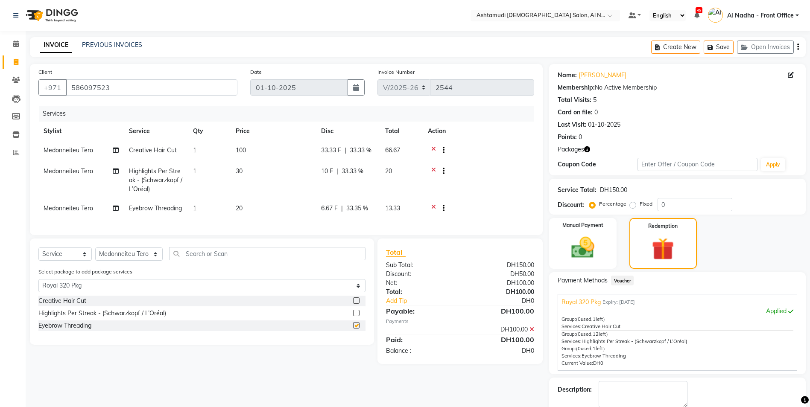
checkbox input "false"
click at [192, 167] on td "1" at bounding box center [209, 180] width 43 height 37
select select "59179"
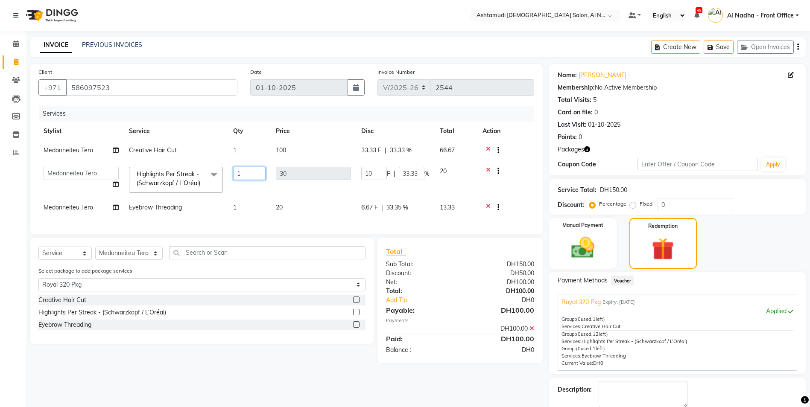
click at [241, 176] on input "1" at bounding box center [249, 173] width 32 height 13
type input "12"
click at [235, 383] on div "Client +971 586097523 Date 01-10-2025 Invoice Number V/2025 V/2025-26 2544 Serv…" at bounding box center [286, 252] width 526 height 376
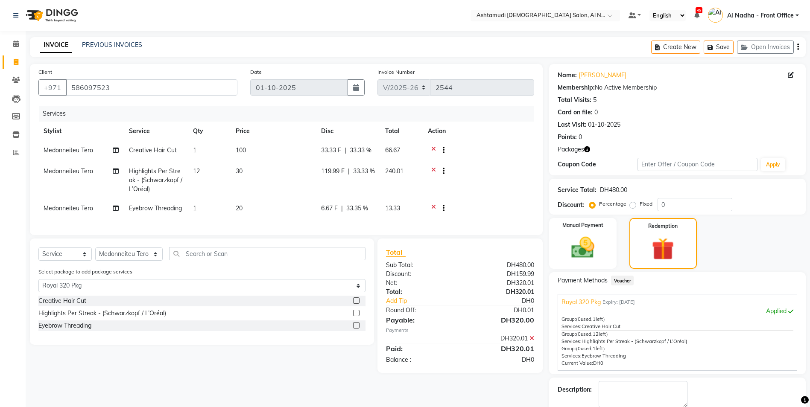
scroll to position [46, 0]
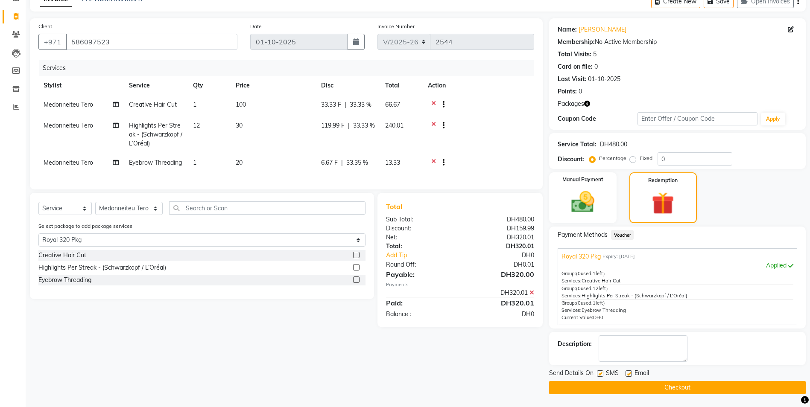
click at [601, 383] on button "Checkout" at bounding box center [677, 387] width 257 height 13
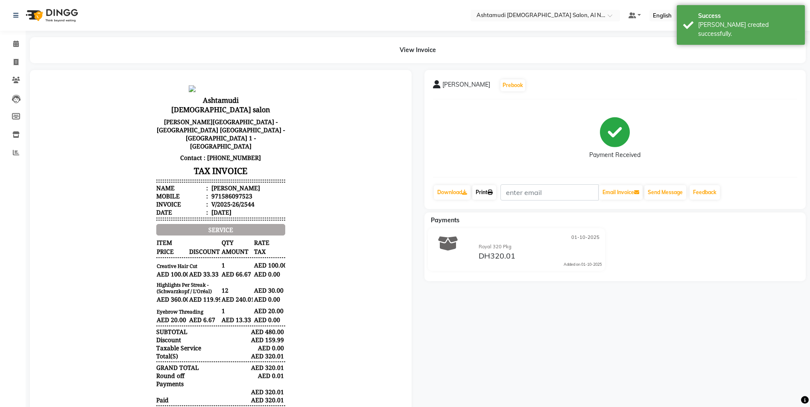
click at [484, 189] on link "Print" at bounding box center [484, 192] width 24 height 15
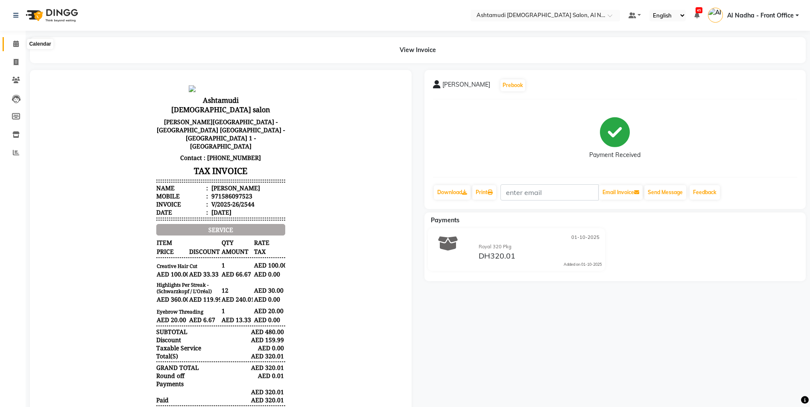
click at [15, 42] on icon at bounding box center [16, 44] width 6 height 6
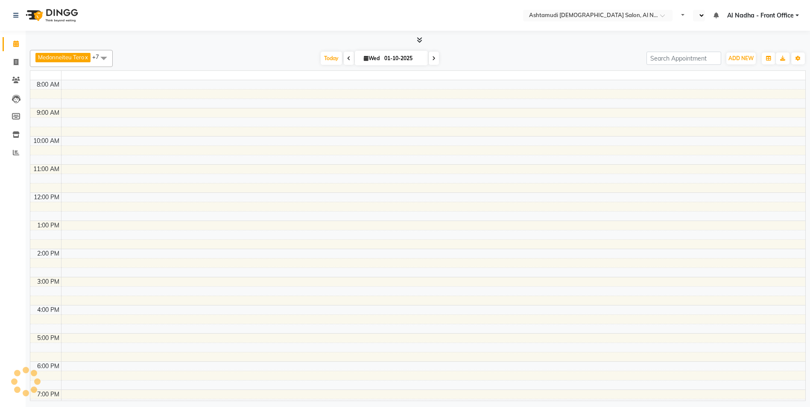
scroll to position [120, 0]
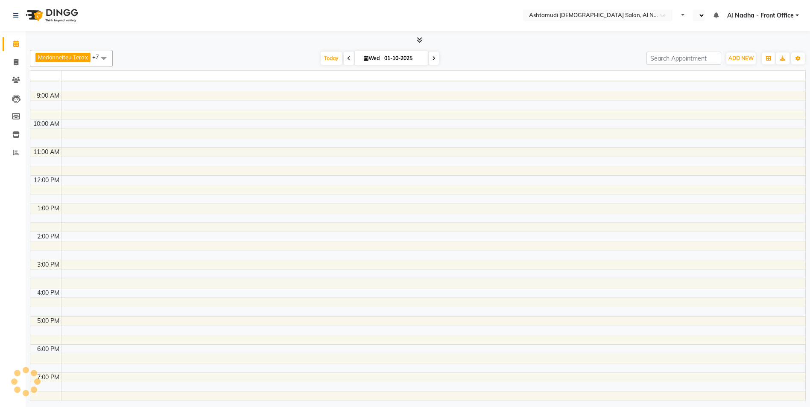
select select "en"
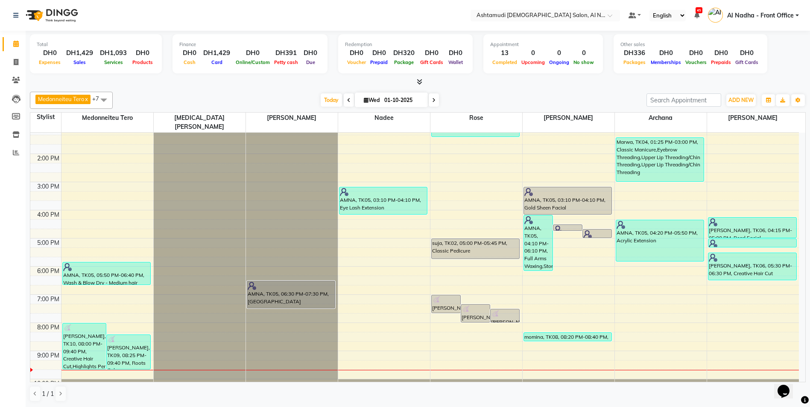
scroll to position [0, 0]
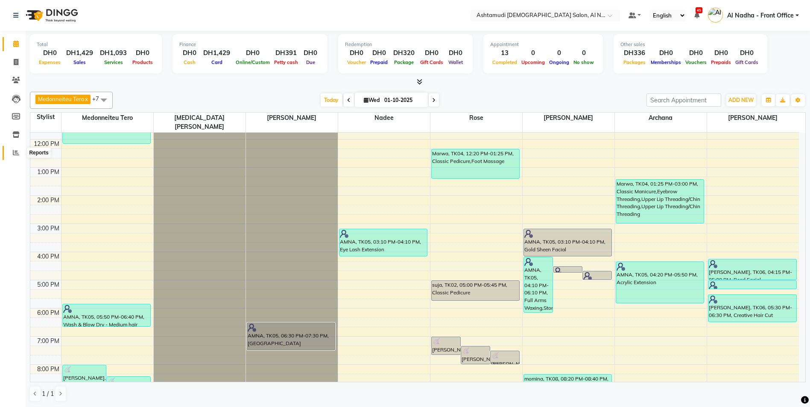
click at [21, 153] on span at bounding box center [16, 153] width 15 height 10
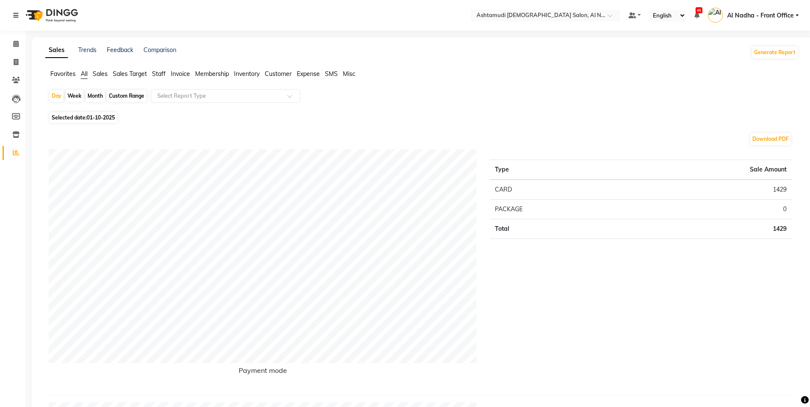
click at [101, 70] on li "Sales" at bounding box center [100, 74] width 15 height 9
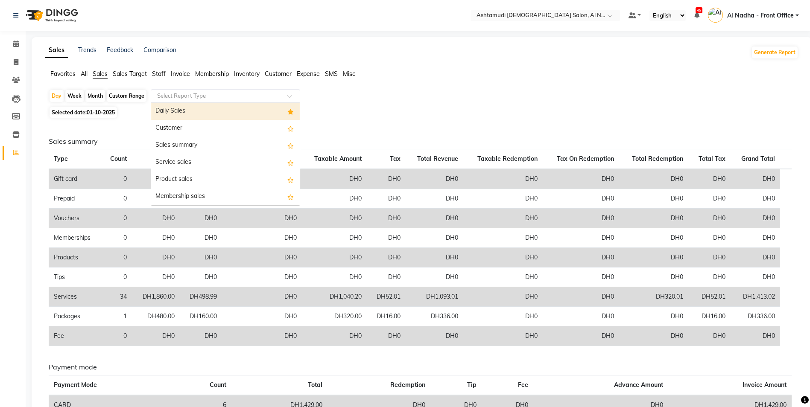
click at [179, 96] on input "text" at bounding box center [216, 96] width 123 height 9
click at [184, 108] on div "Daily Sales" at bounding box center [225, 111] width 149 height 17
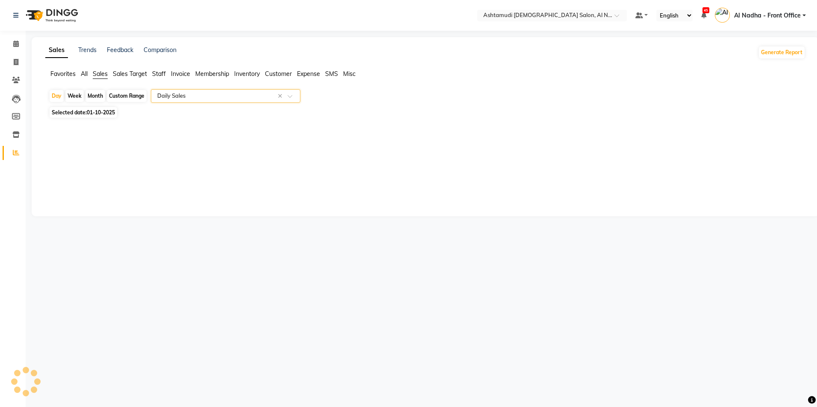
select select "full_report"
select select "csv"
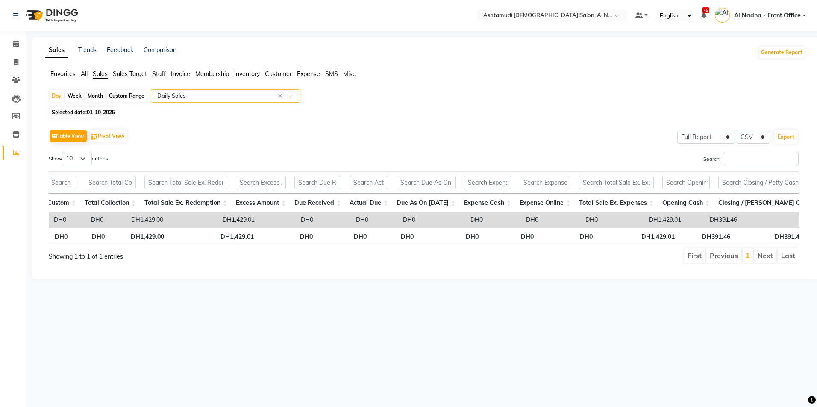
click at [131, 98] on div "Custom Range" at bounding box center [127, 96] width 40 height 12
select select "10"
select select "2025"
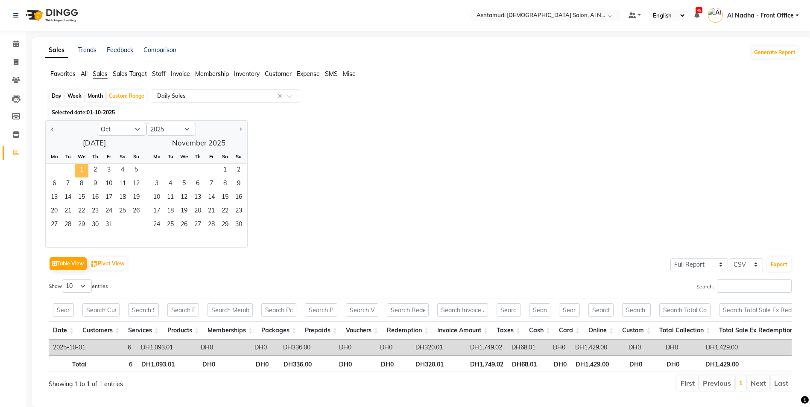
click at [80, 167] on span "1" at bounding box center [82, 171] width 14 height 14
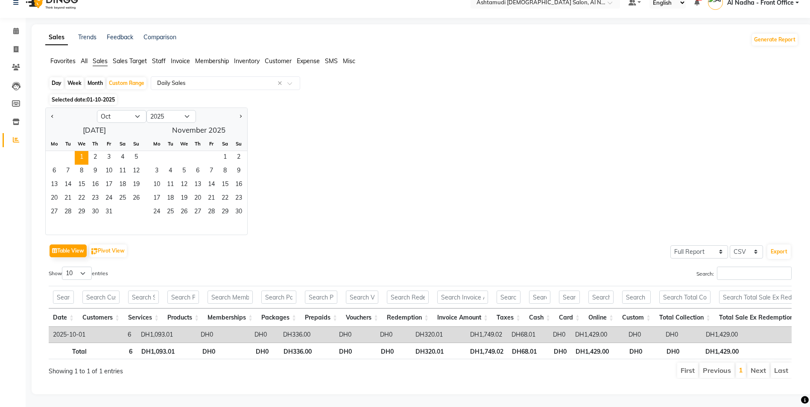
click at [59, 77] on div "Day" at bounding box center [57, 83] width 14 height 12
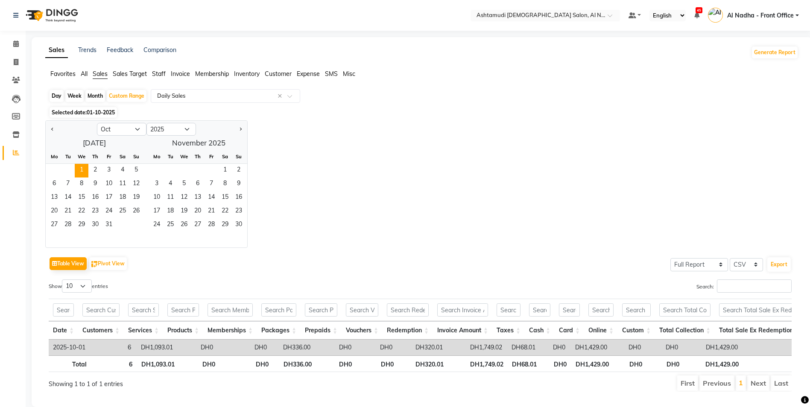
select select "10"
select select "2025"
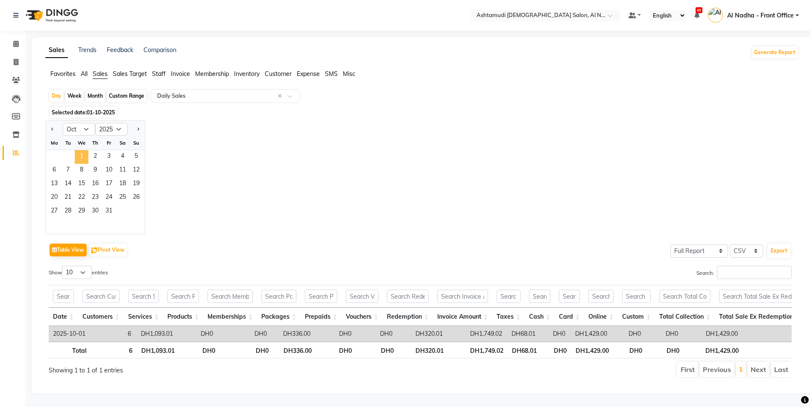
click at [81, 159] on span "1" at bounding box center [82, 157] width 14 height 14
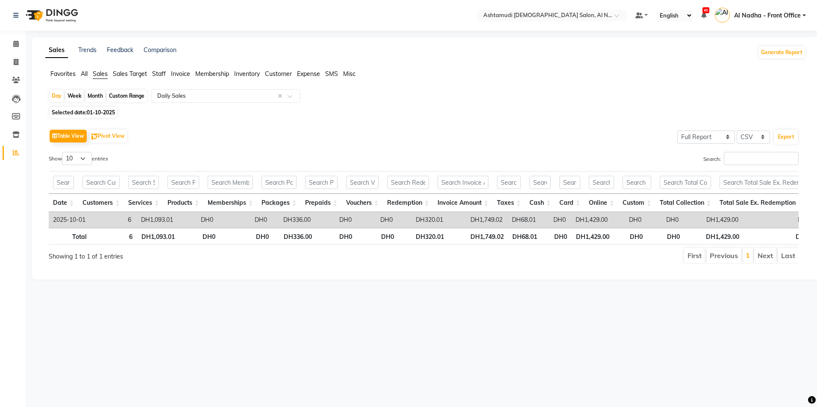
click at [156, 73] on span "Staff" at bounding box center [159, 74] width 14 height 8
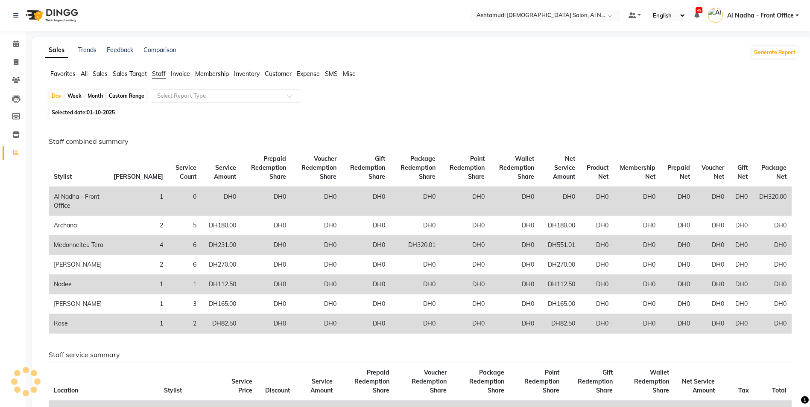
click at [190, 98] on input "text" at bounding box center [216, 96] width 123 height 9
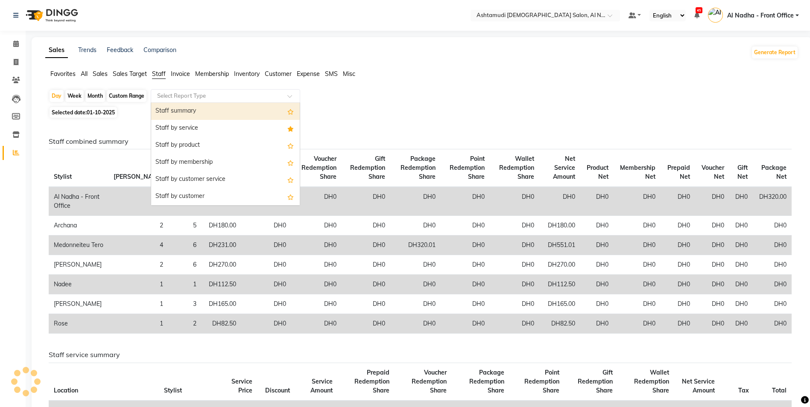
click at [196, 108] on div "Staff summary" at bounding box center [225, 111] width 149 height 17
select select "full_report"
select select "csv"
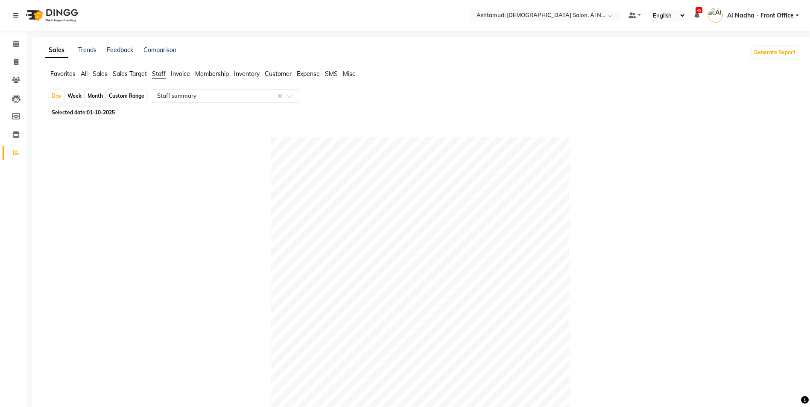
click at [162, 71] on span "Staff" at bounding box center [159, 74] width 14 height 8
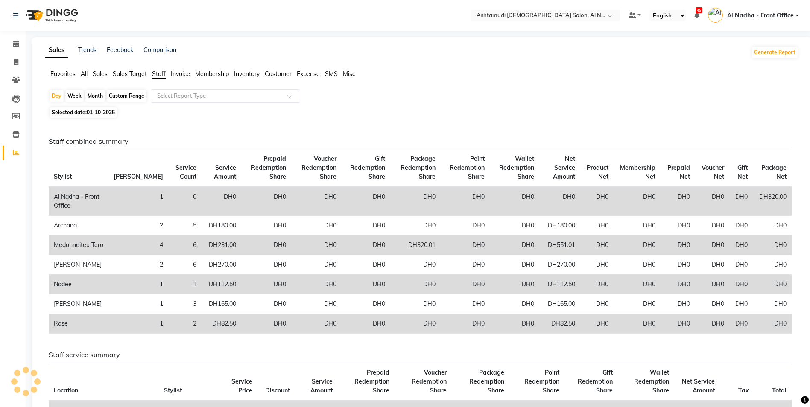
click at [183, 96] on input "text" at bounding box center [216, 96] width 123 height 9
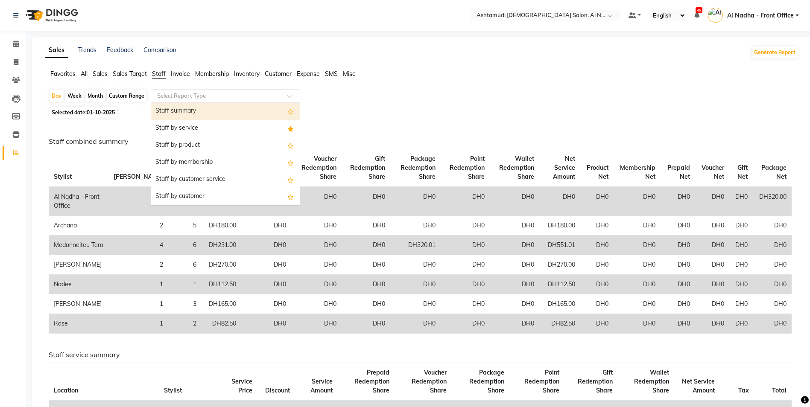
click at [279, 75] on span "Customer" at bounding box center [278, 74] width 27 height 8
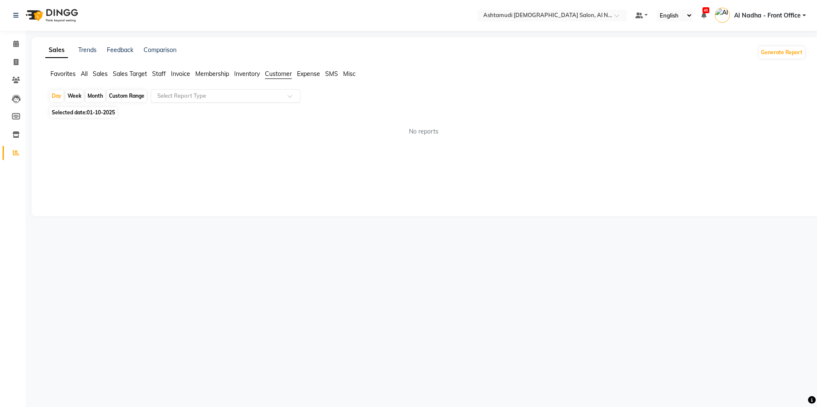
click at [240, 102] on ng-select "Select Report Type" at bounding box center [225, 96] width 149 height 14
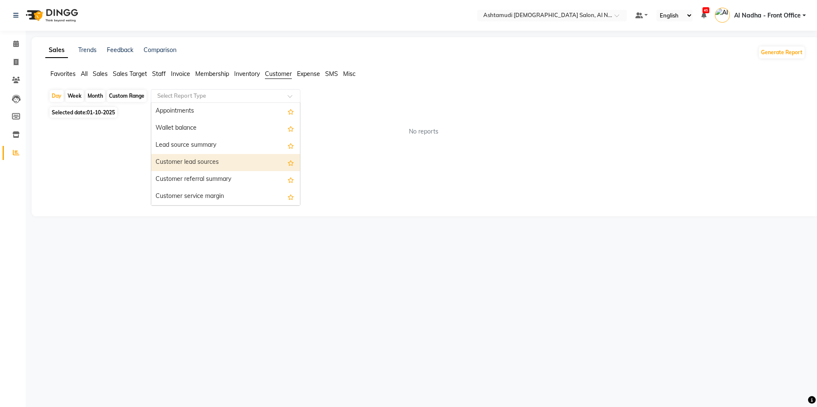
scroll to position [68, 0]
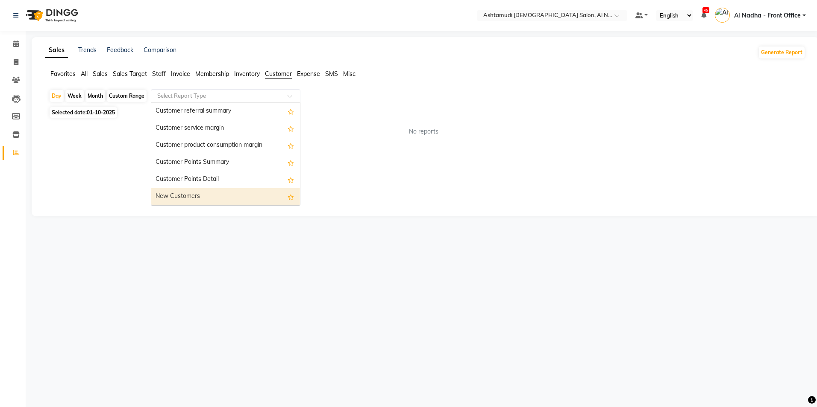
click at [212, 193] on div "New Customers" at bounding box center [225, 196] width 149 height 17
select select "full_report"
select select "csv"
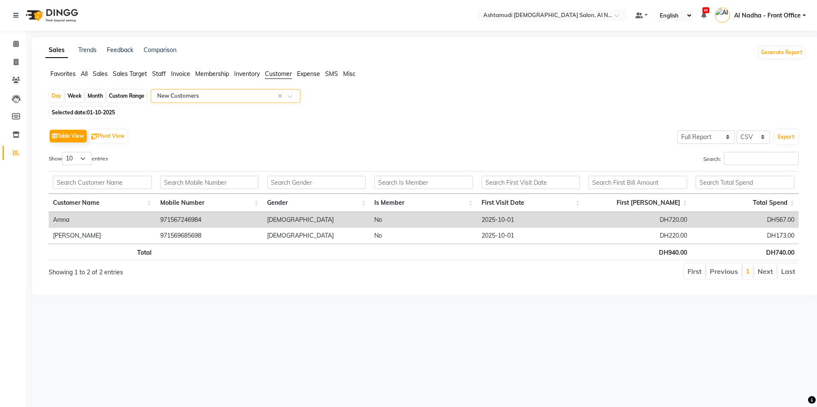
click at [164, 75] on span "Staff" at bounding box center [159, 74] width 14 height 8
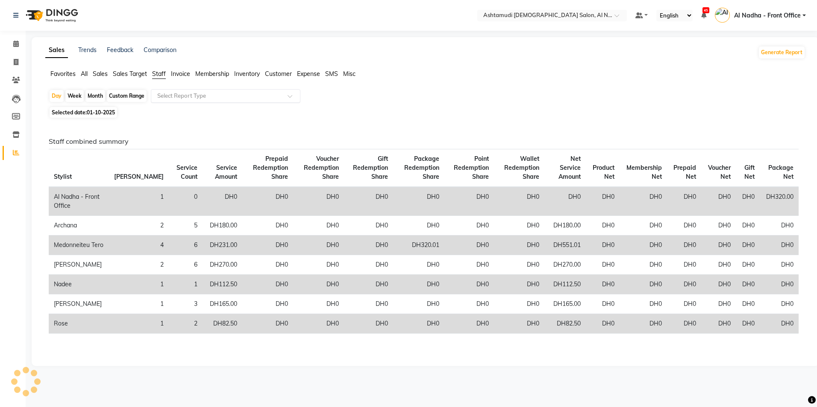
click at [177, 97] on input "text" at bounding box center [216, 96] width 123 height 9
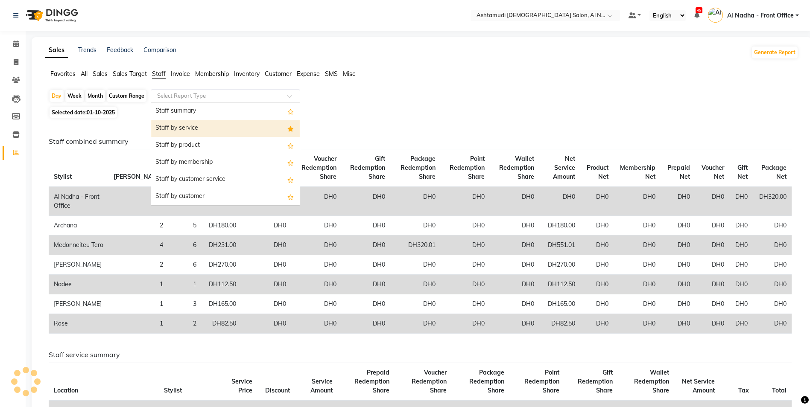
click at [193, 123] on div "Staff by service" at bounding box center [225, 128] width 149 height 17
select select "full_report"
select select "csv"
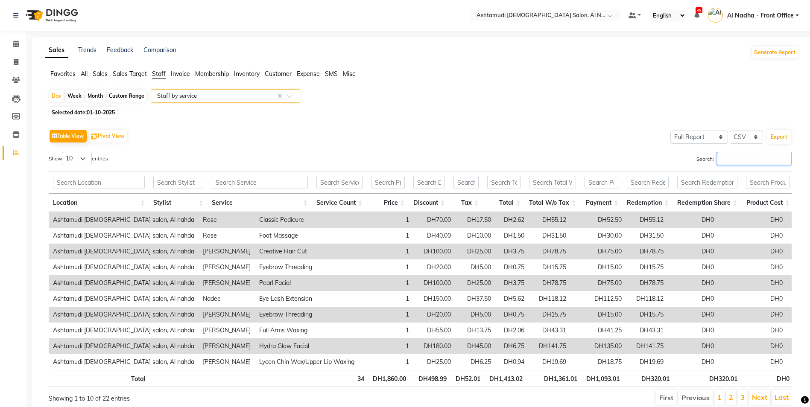
click at [748, 162] on input "Search:" at bounding box center [754, 158] width 75 height 13
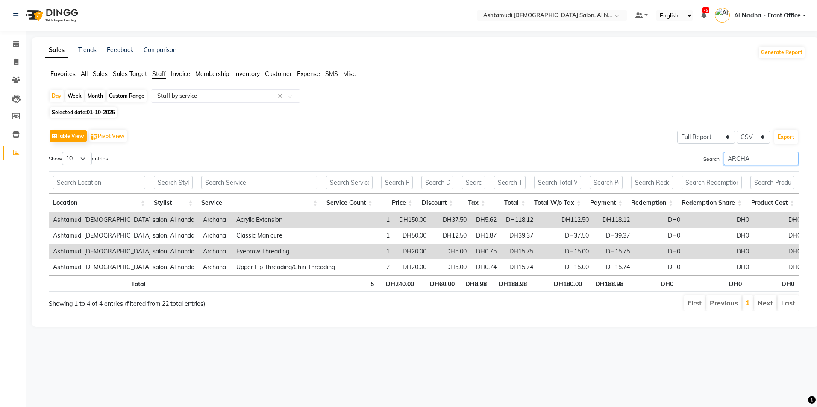
type input "ARCHA"
click at [15, 15] on icon at bounding box center [15, 15] width 5 height 6
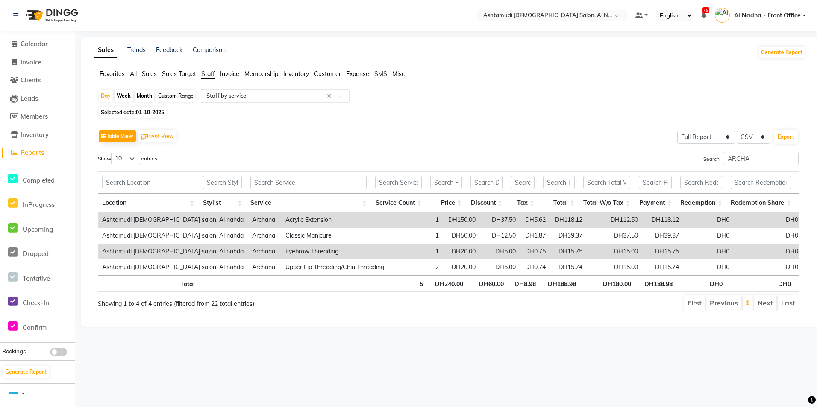
click at [33, 369] on div at bounding box center [26, 382] width 26 height 26
click at [42, 370] on button "Generate Report" at bounding box center [26, 372] width 46 height 12
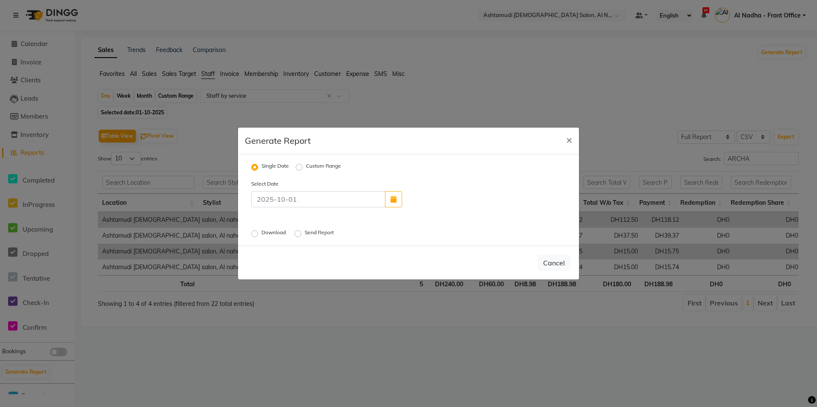
click at [261, 233] on label "Download" at bounding box center [274, 234] width 26 height 10
click at [253, 233] on input "Download" at bounding box center [256, 234] width 6 height 6
radio input "true"
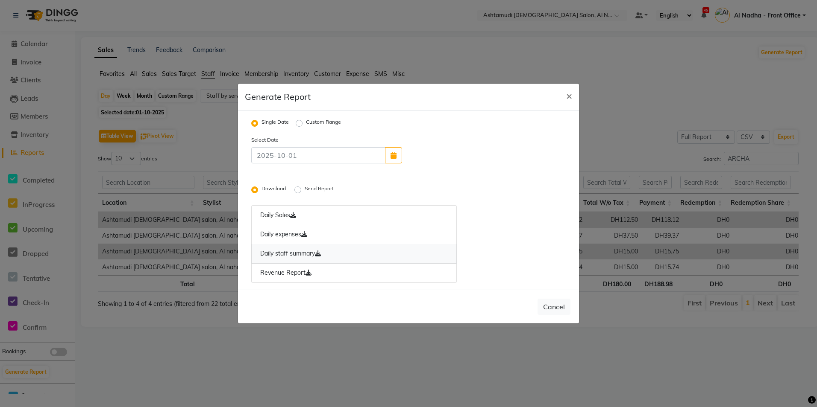
click at [321, 252] on icon at bounding box center [318, 254] width 6 height 6
click at [313, 274] on link "Revenue Report" at bounding box center [353, 273] width 205 height 20
drag, startPoint x: 568, startPoint y: 98, endPoint x: 552, endPoint y: 102, distance: 17.1
click at [568, 98] on span "×" at bounding box center [569, 95] width 6 height 13
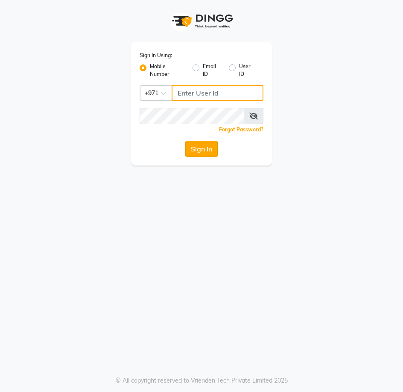
type input "527583087"
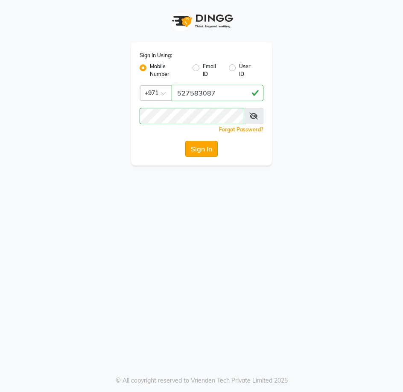
click at [194, 145] on button "Sign In" at bounding box center [201, 149] width 32 height 16
click at [194, 145] on div "Sign In" at bounding box center [202, 149] width 124 height 16
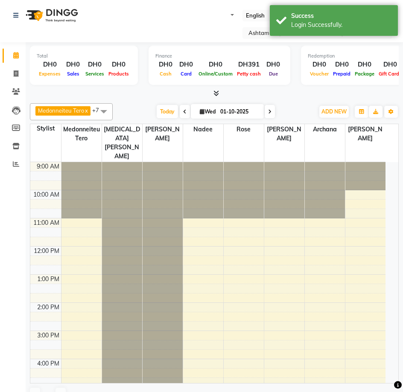
select select "en"
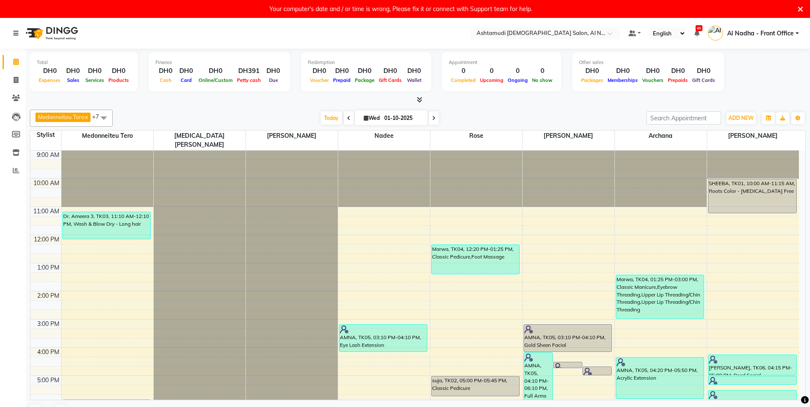
click at [403, 117] on icon at bounding box center [433, 118] width 3 height 5
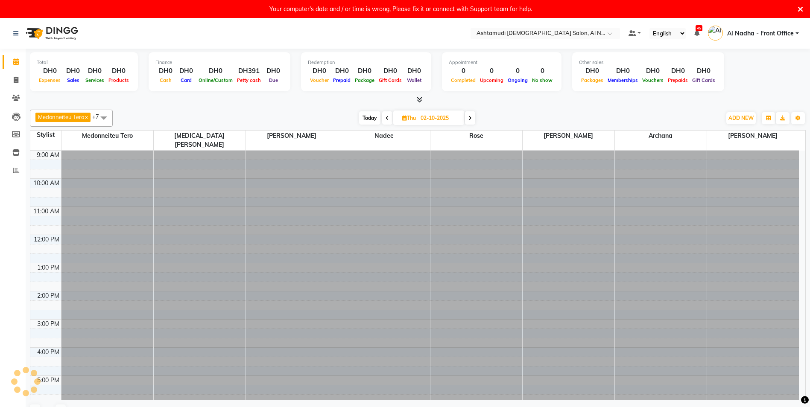
scroll to position [136, 0]
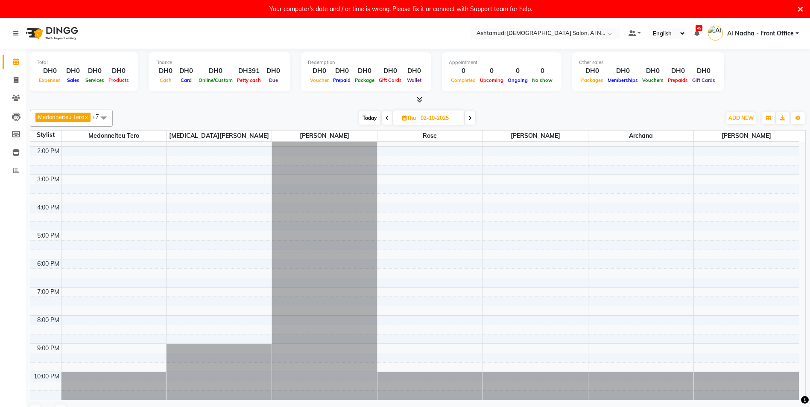
click at [390, 120] on span at bounding box center [387, 117] width 10 height 13
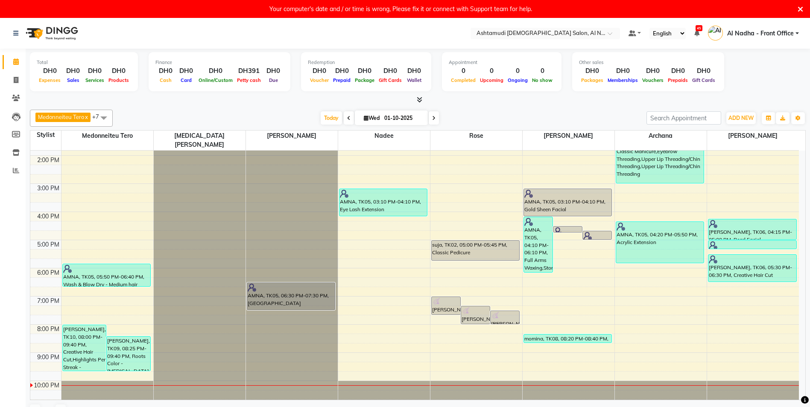
click at [403, 119] on icon at bounding box center [433, 118] width 3 height 5
type input "02-10-2025"
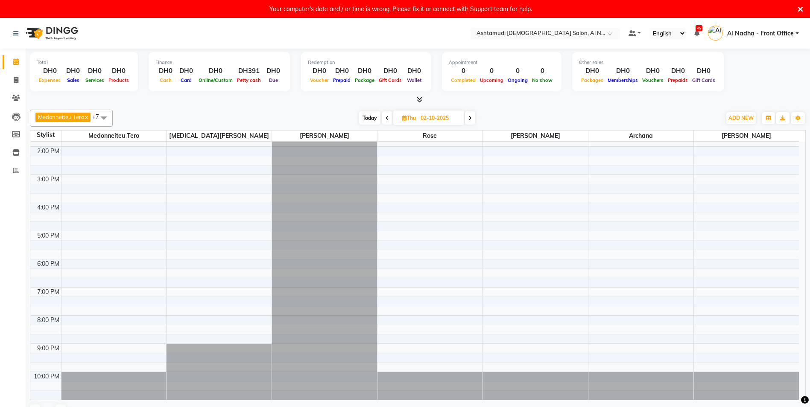
click at [37, 186] on tbody "9:00 AM 10:00 AM 11:00 AM 12:00 PM 1:00 PM 2:00 PM 3:00 PM 4:00 PM 5:00 PM 6:00…" at bounding box center [414, 203] width 769 height 394
click at [40, 164] on td at bounding box center [45, 160] width 31 height 9
